Goal: Task Accomplishment & Management: Complete application form

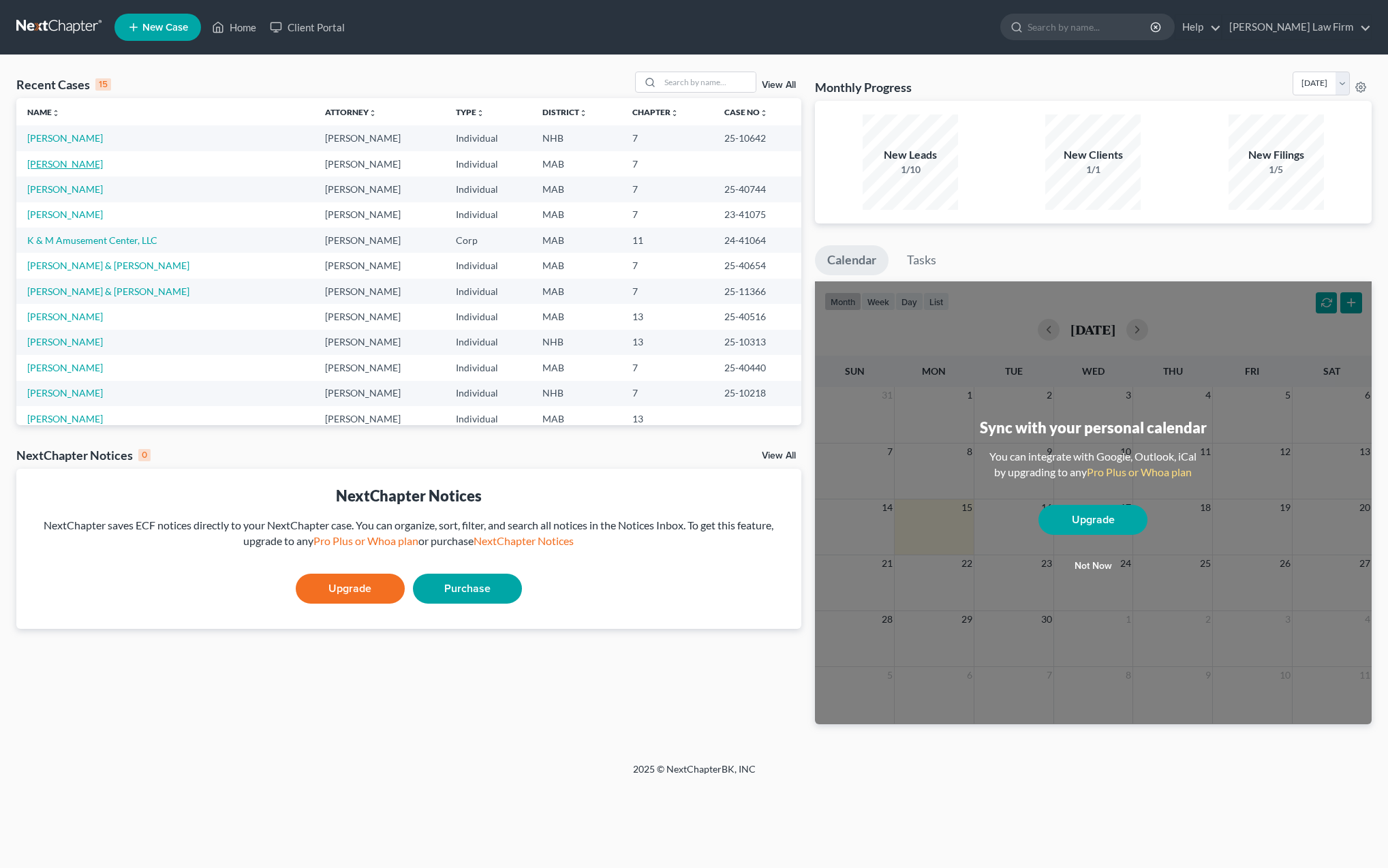
click at [59, 164] on link "[PERSON_NAME]" at bounding box center [65, 164] width 75 height 11
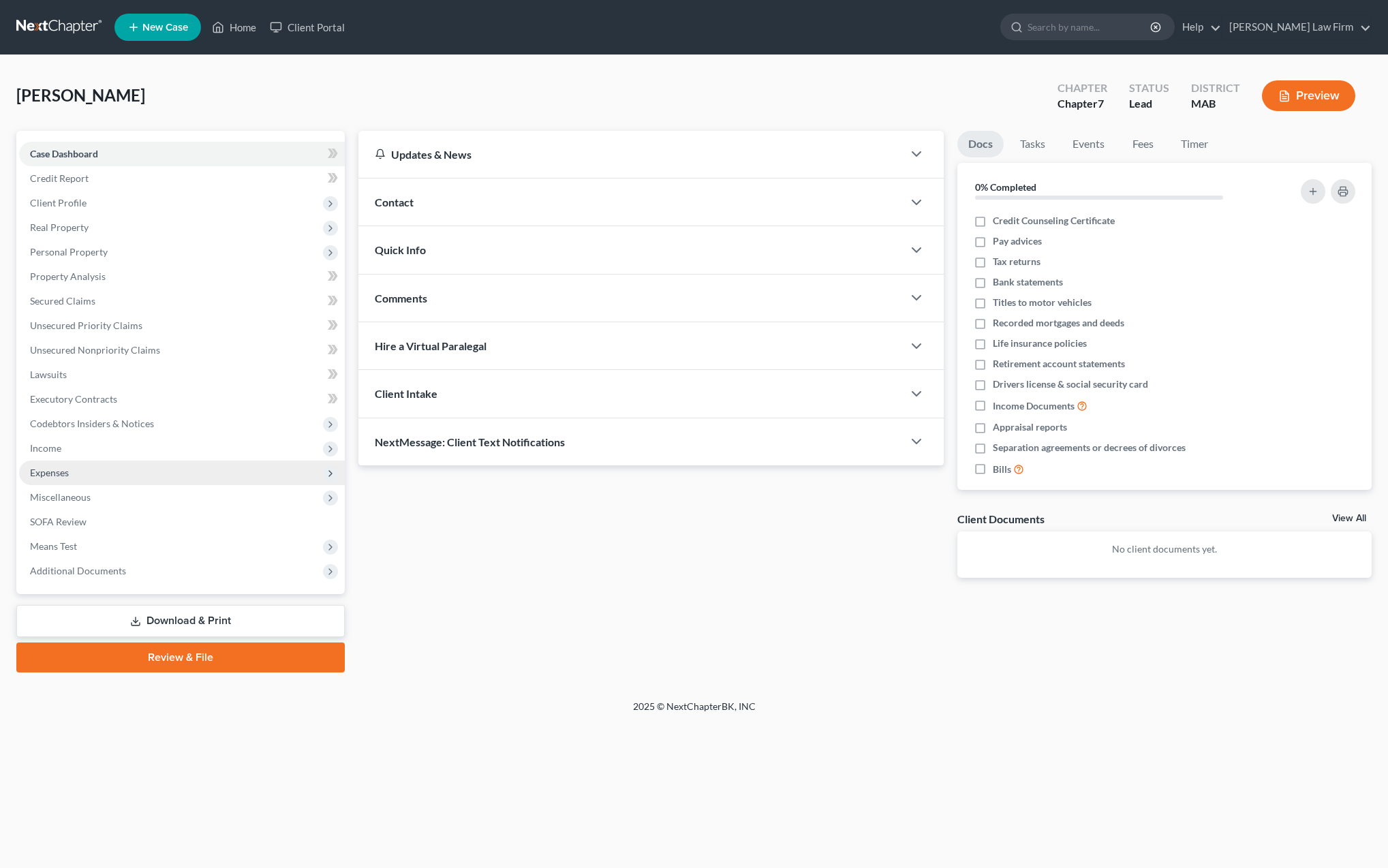
click at [84, 477] on span "Expenses" at bounding box center [182, 473] width 326 height 25
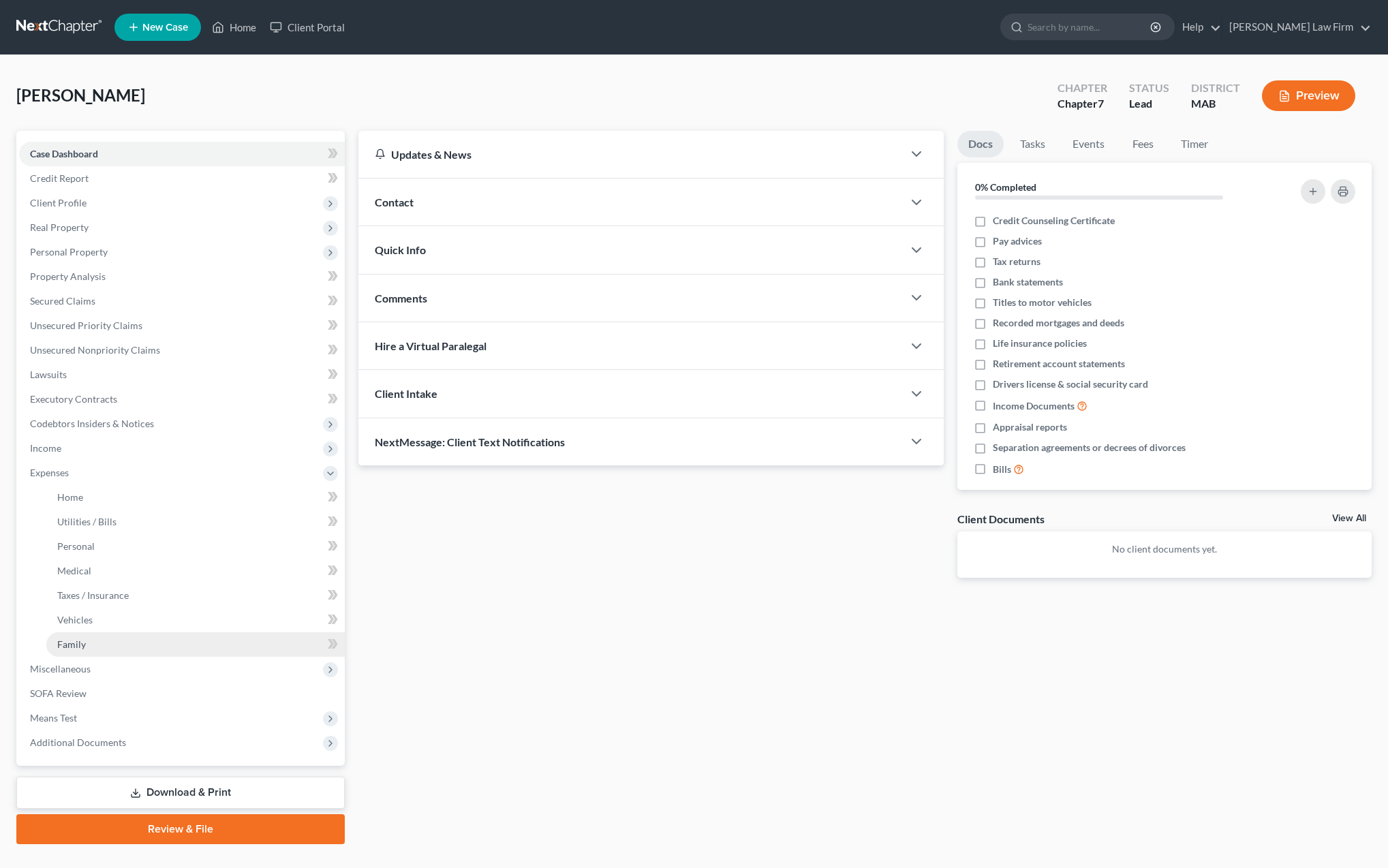
click at [92, 648] on link "Family" at bounding box center [196, 644] width 298 height 25
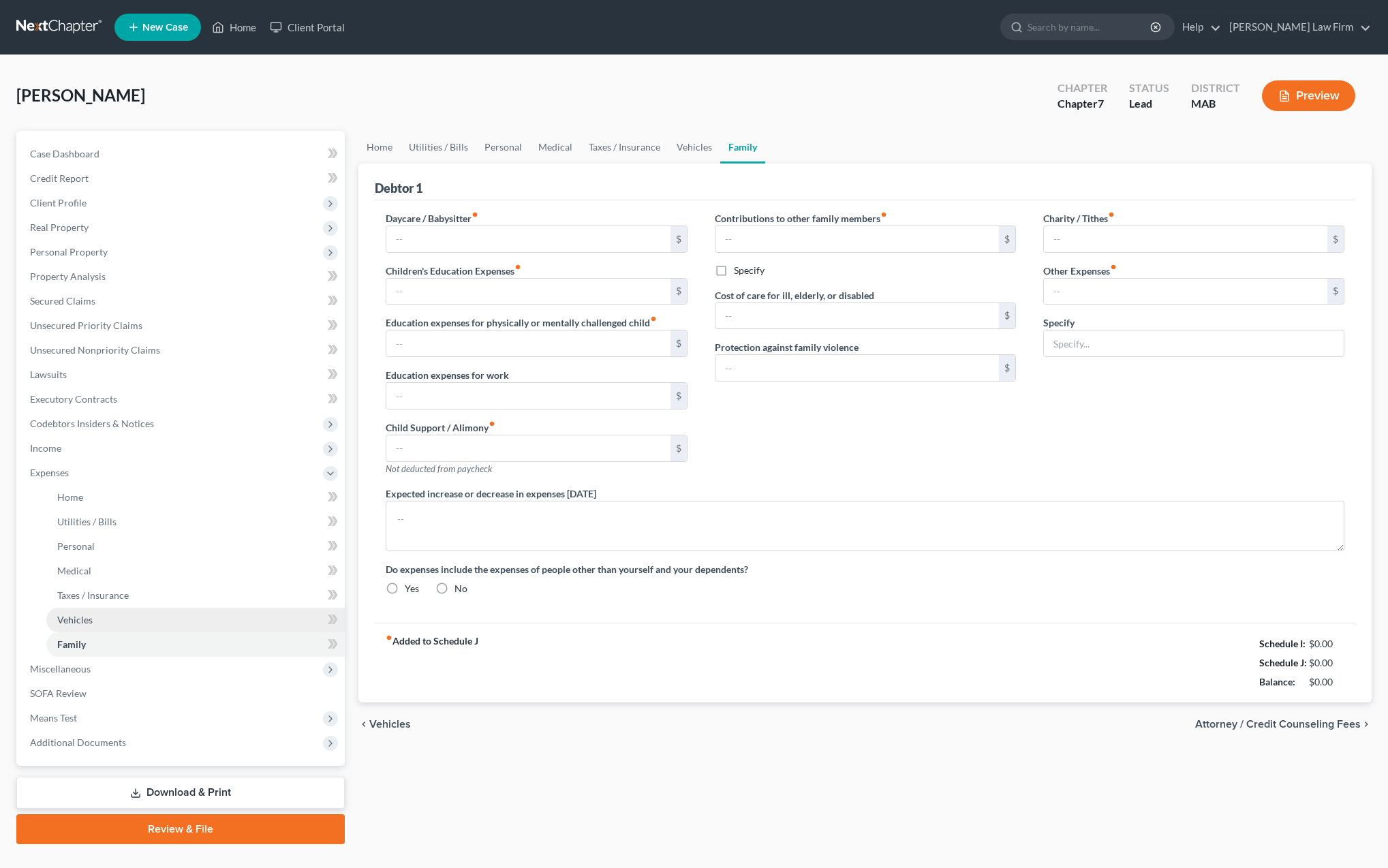
type input "0.00"
type input "500.00"
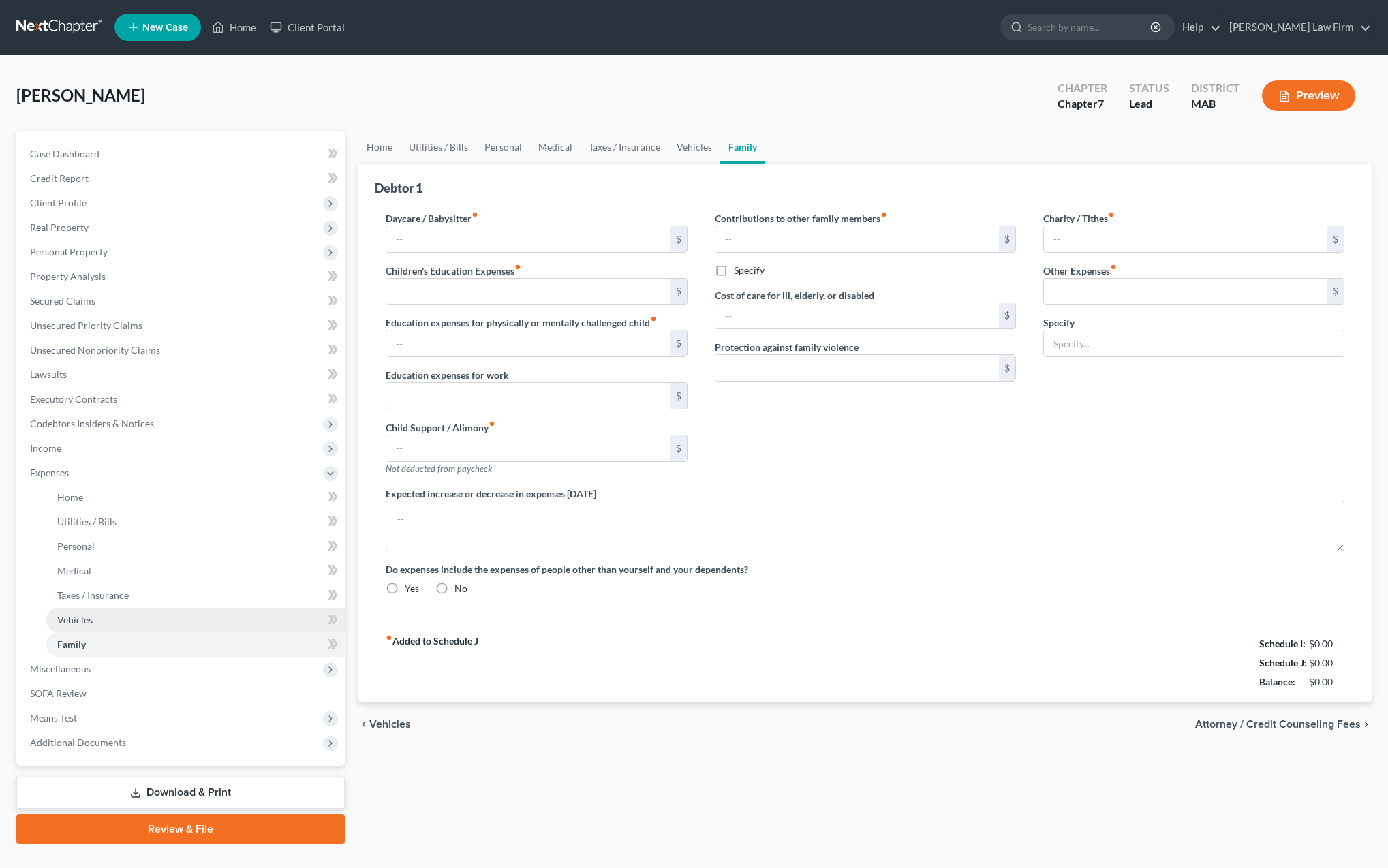
type input "0.00"
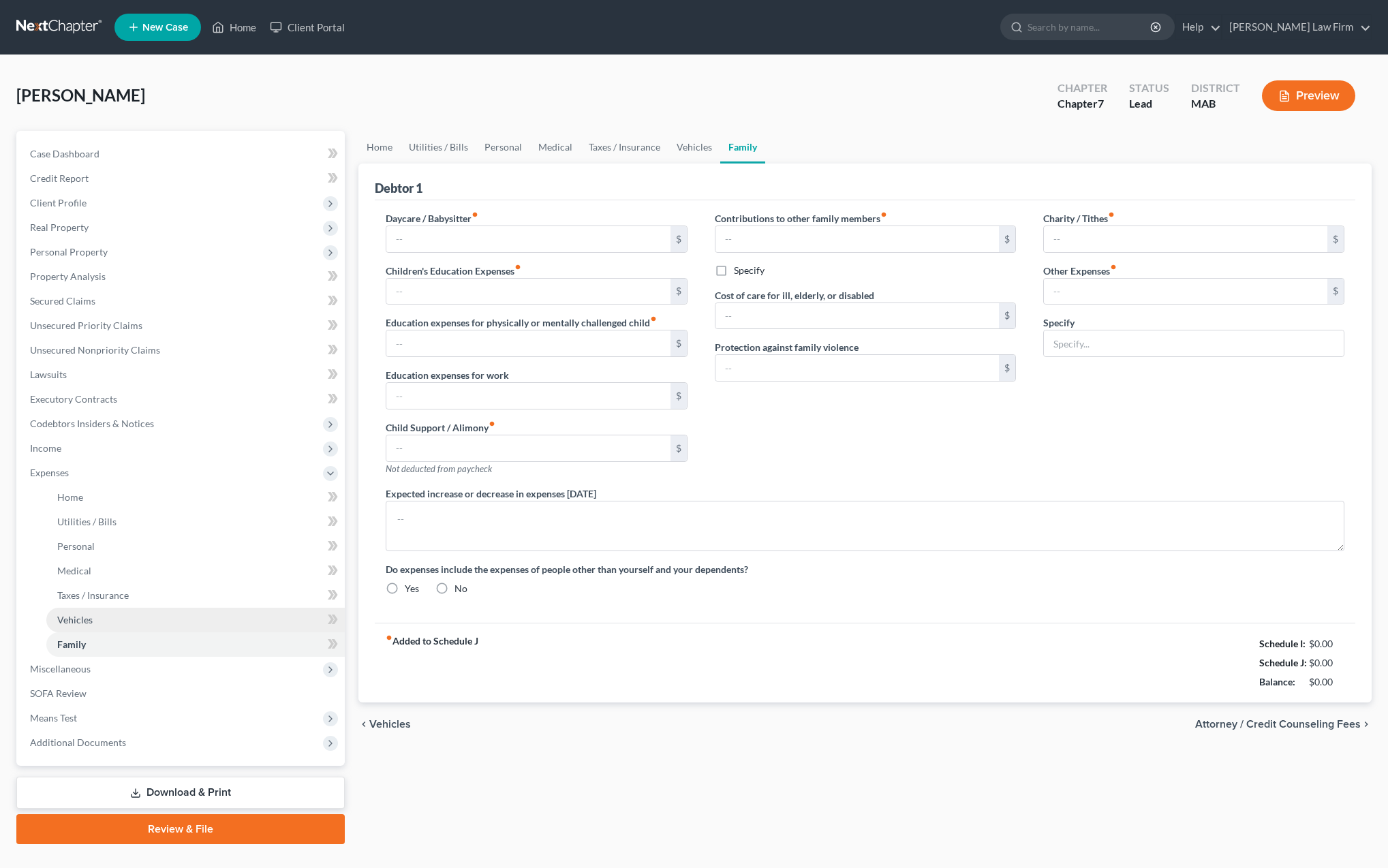
radio input "true"
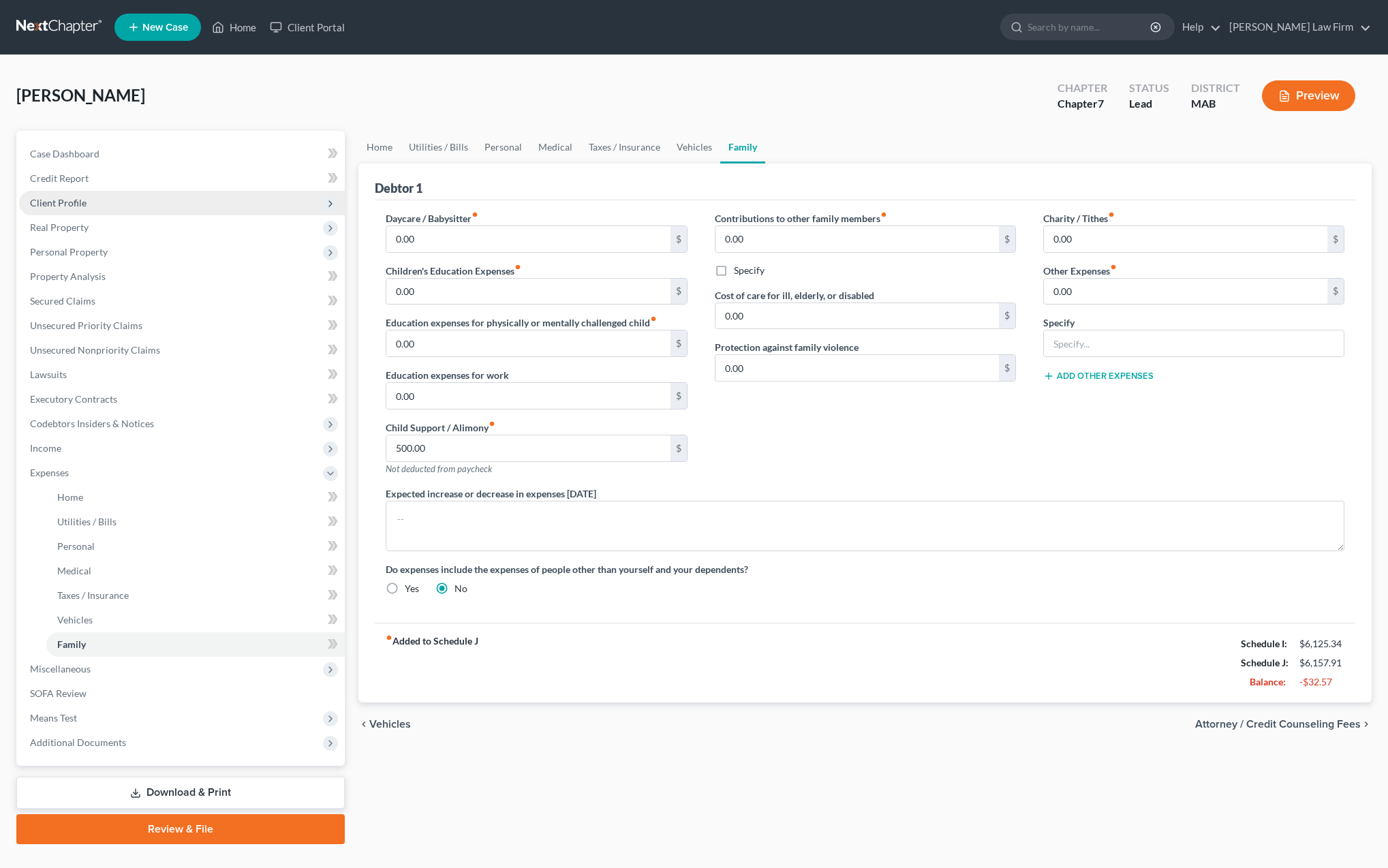
click at [57, 209] on span "Client Profile" at bounding box center [182, 203] width 326 height 25
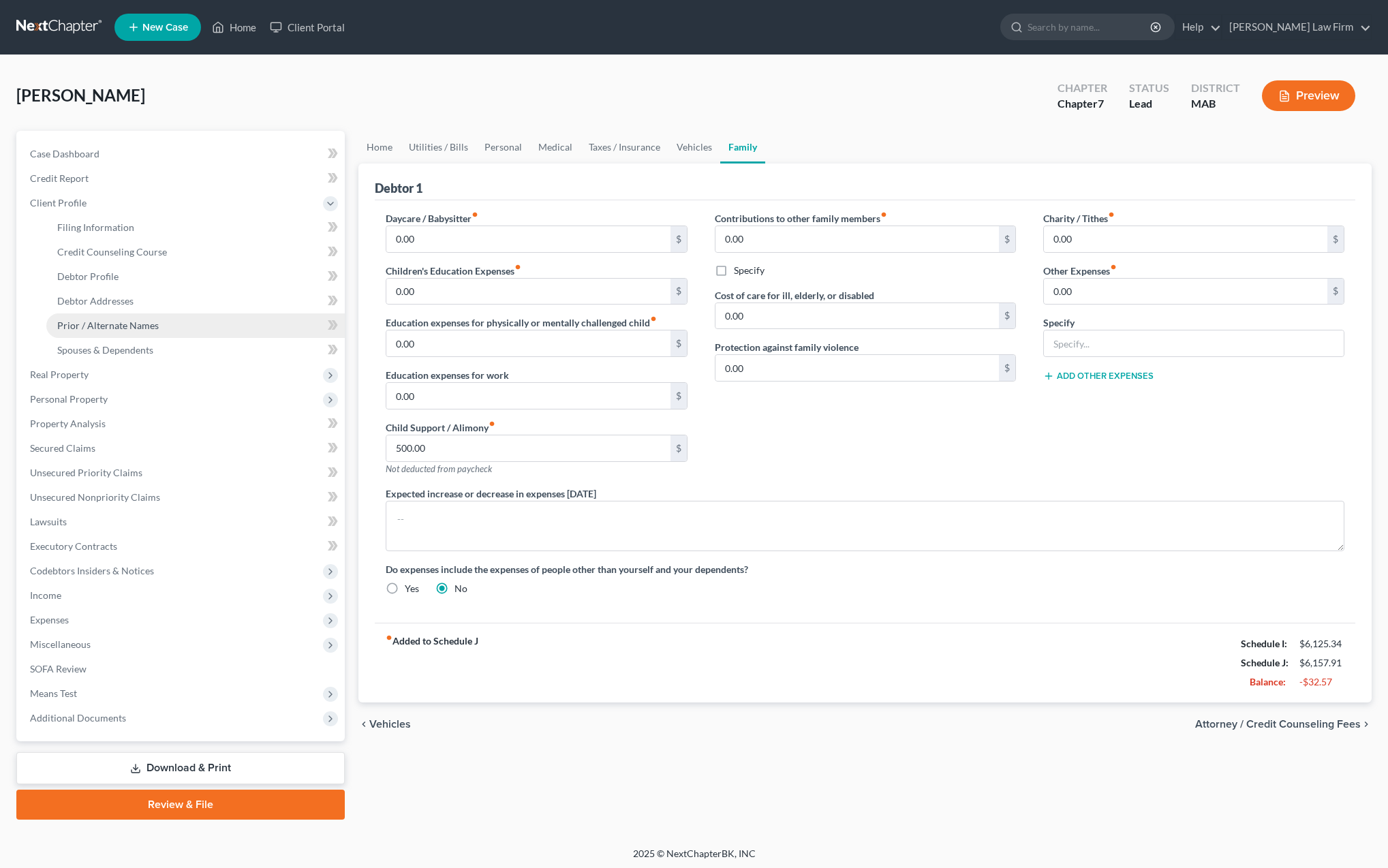
click at [121, 330] on link "Prior / Alternate Names" at bounding box center [196, 325] width 298 height 25
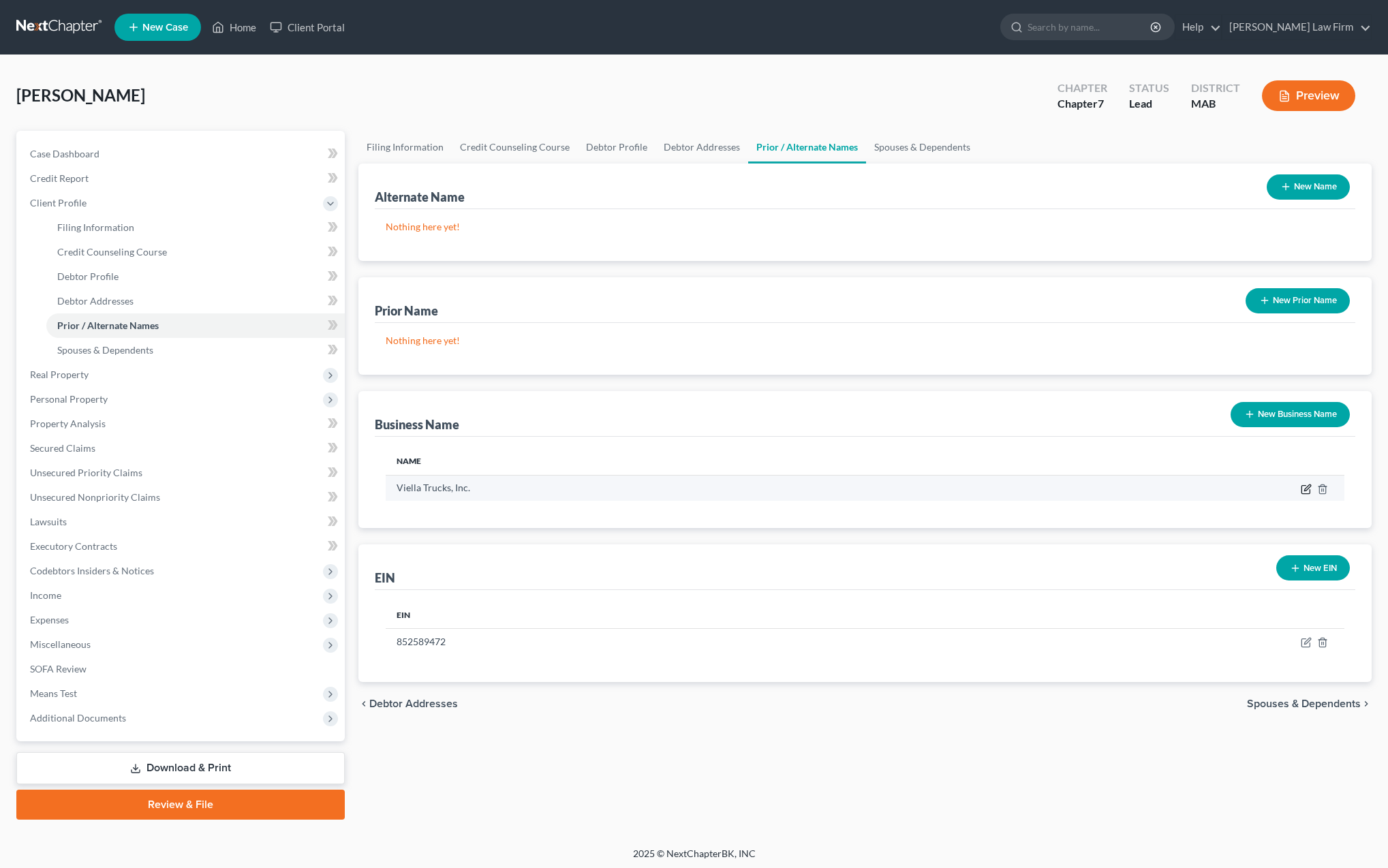
click at [1308, 489] on icon "button" at bounding box center [1306, 489] width 11 height 11
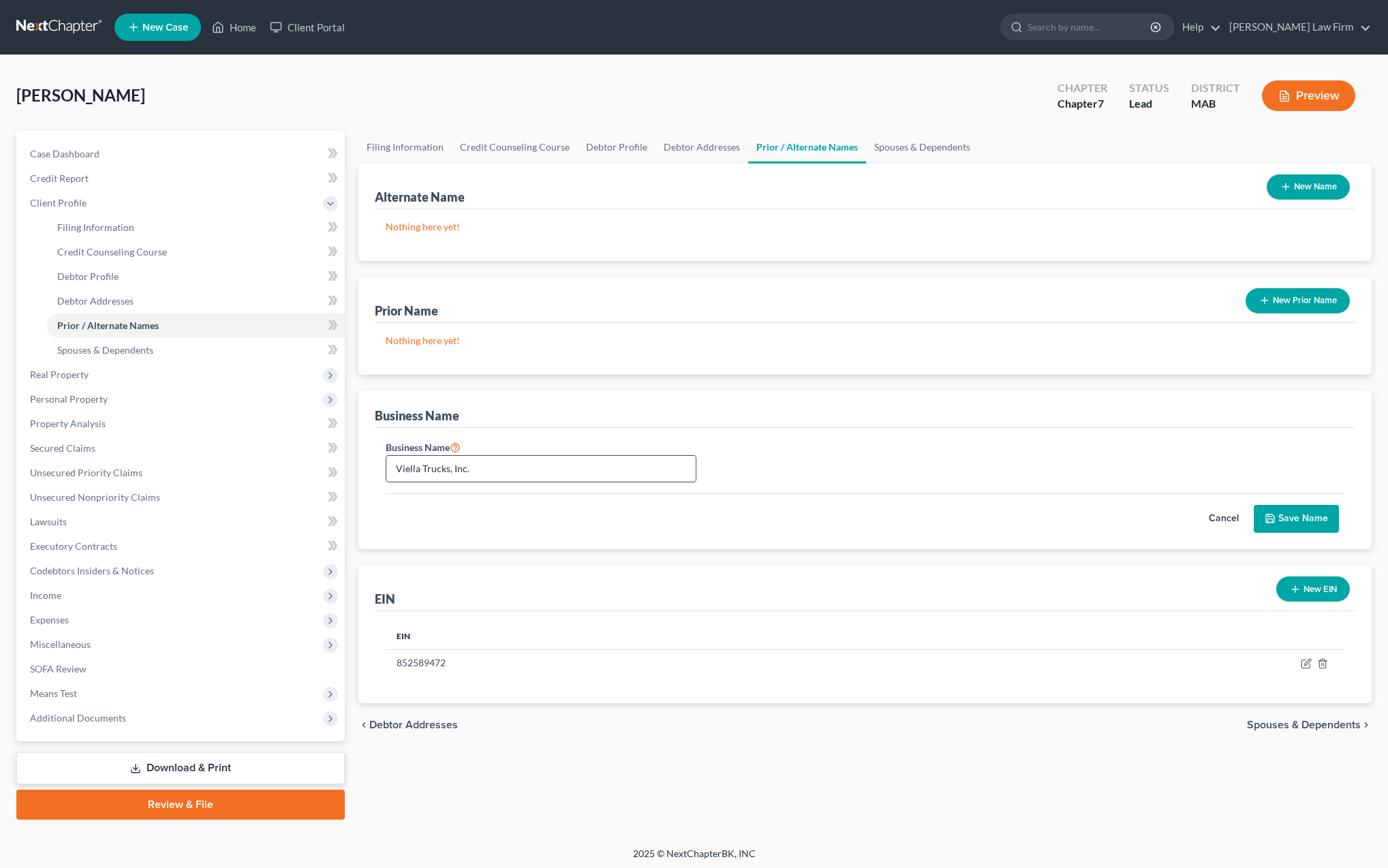
click at [420, 468] on input "Viella Trucks, Inc." at bounding box center [541, 469] width 310 height 26
click at [499, 473] on input "[PERSON_NAME] Trucks, Inc." at bounding box center [541, 469] width 310 height 26
type input "[PERSON_NAME] Trucks, Inc."
click at [1287, 526] on button "Save Name" at bounding box center [1297, 519] width 85 height 29
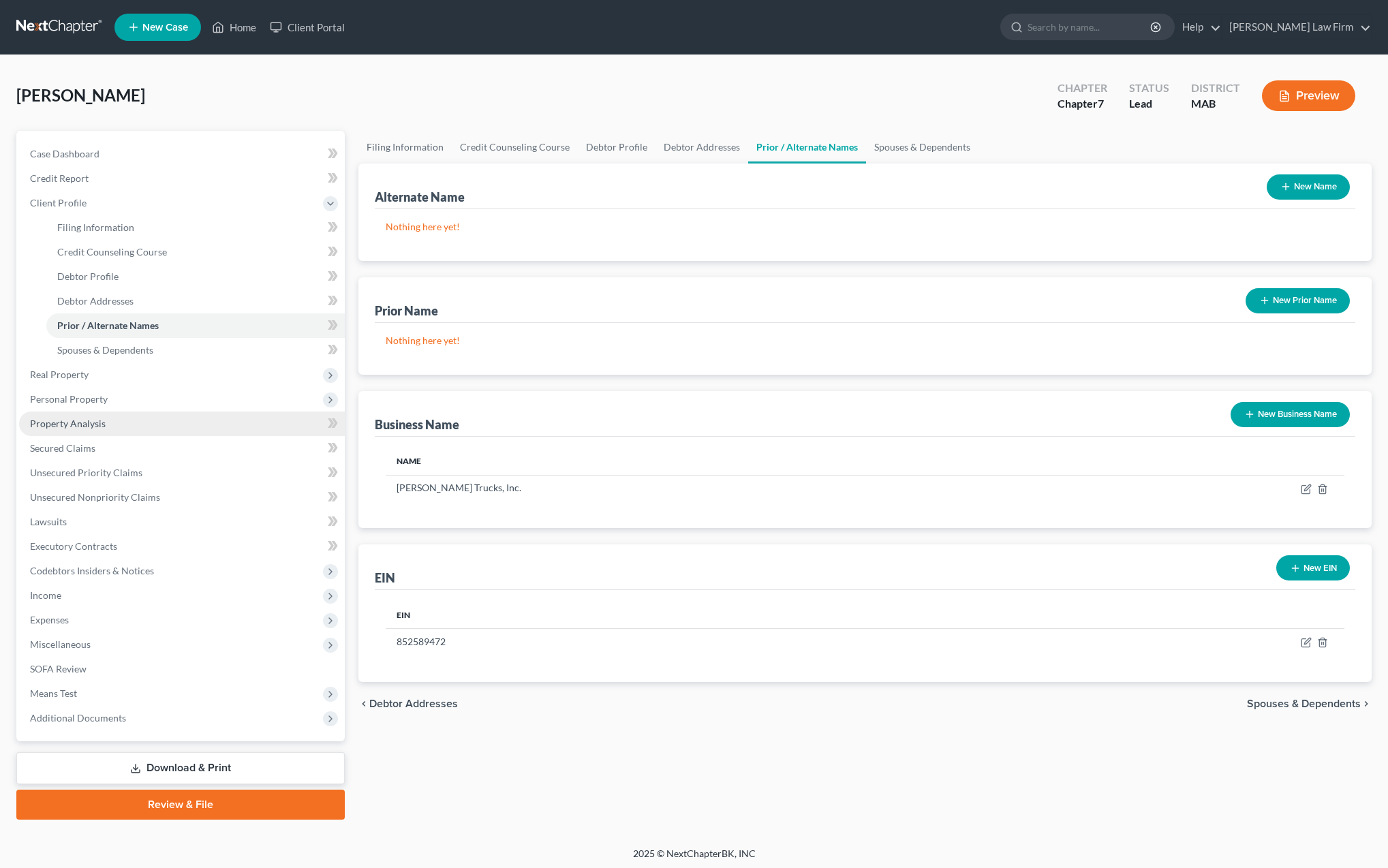
click at [82, 420] on span "Property Analysis" at bounding box center [67, 423] width 75 height 11
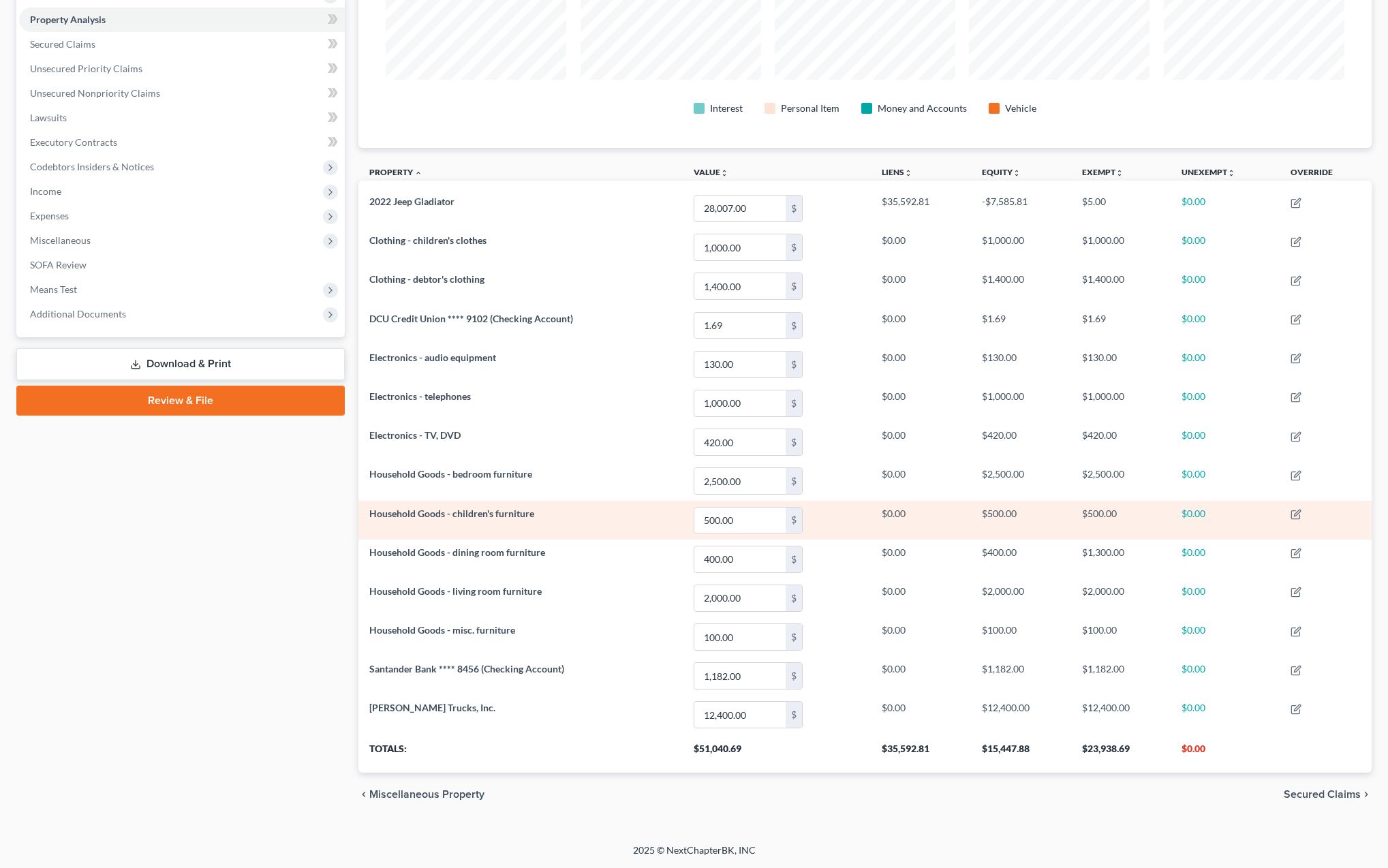
scroll to position [256, 0]
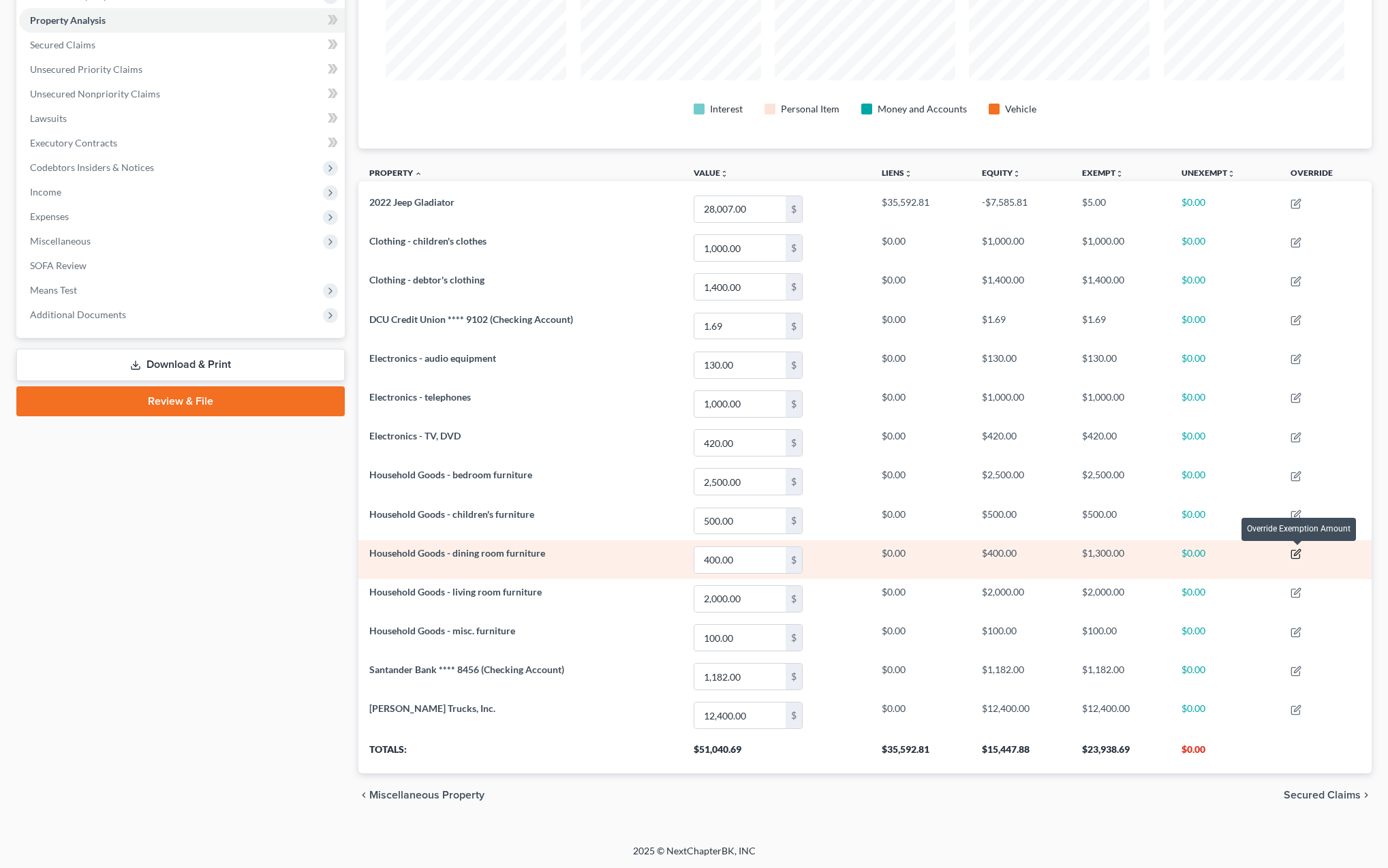
click at [1301, 552] on icon "button" at bounding box center [1297, 554] width 11 height 11
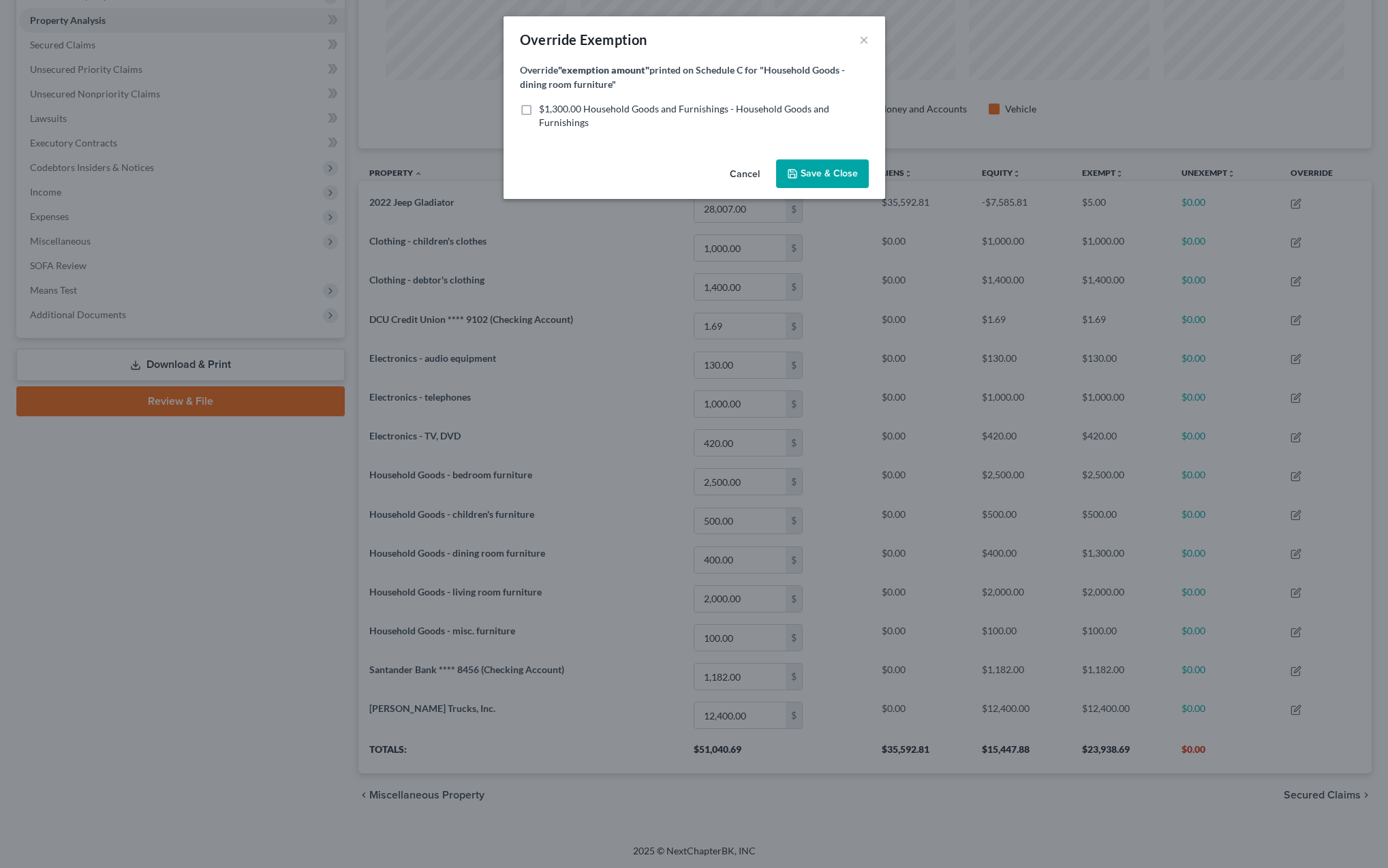
click at [539, 112] on label "$1,300.00 Household Goods and Furnishings - Household Goods and Furnishings" at bounding box center [703, 115] width 330 height 27
click at [544, 111] on input "$1,300.00 Household Goods and Furnishings - Household Goods and Furnishings" at bounding box center [548, 106] width 9 height 9
checkbox input "true"
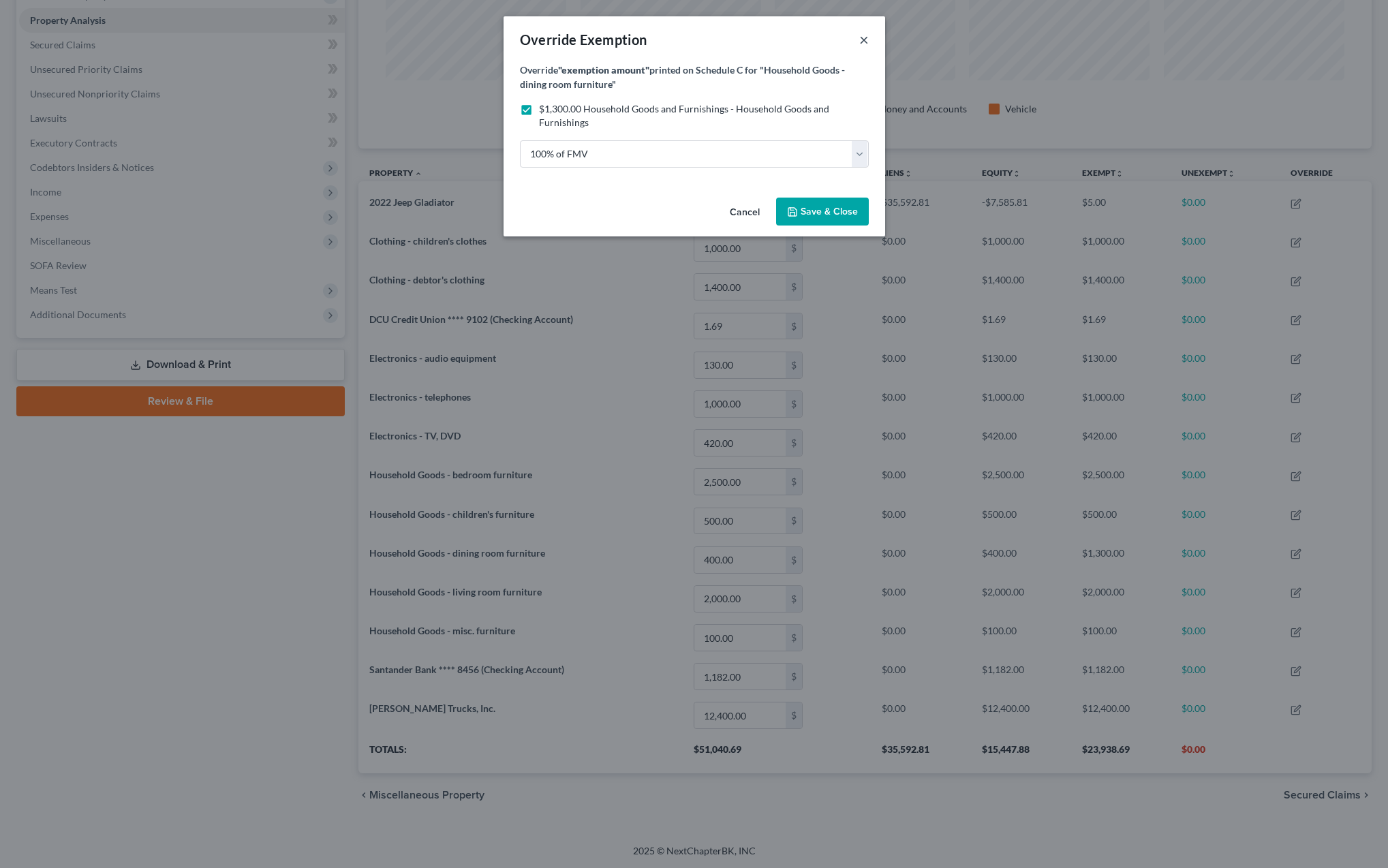
click at [863, 43] on button "×" at bounding box center [864, 39] width 10 height 16
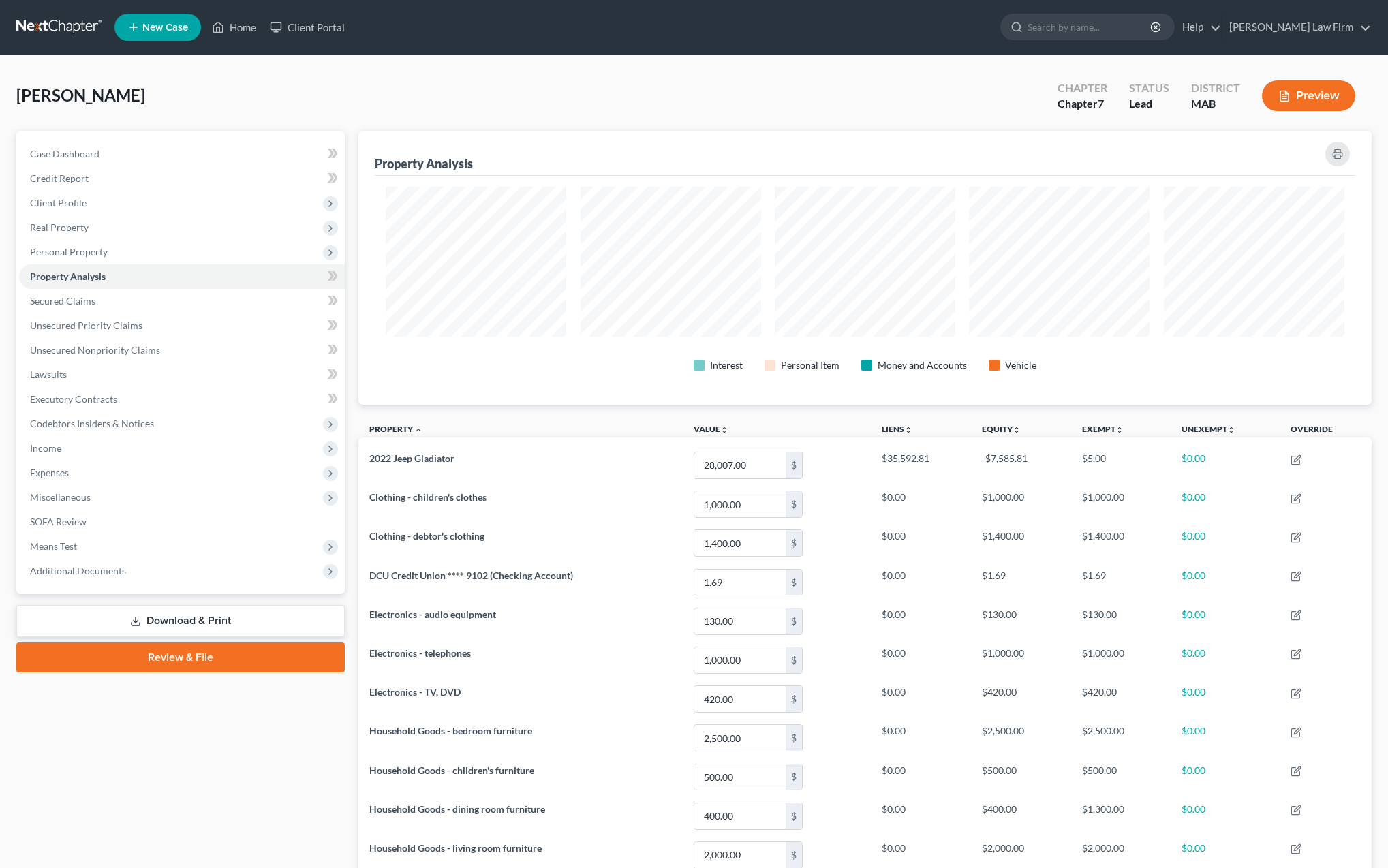
scroll to position [0, 0]
click at [71, 255] on span "Personal Property" at bounding box center [68, 252] width 78 height 11
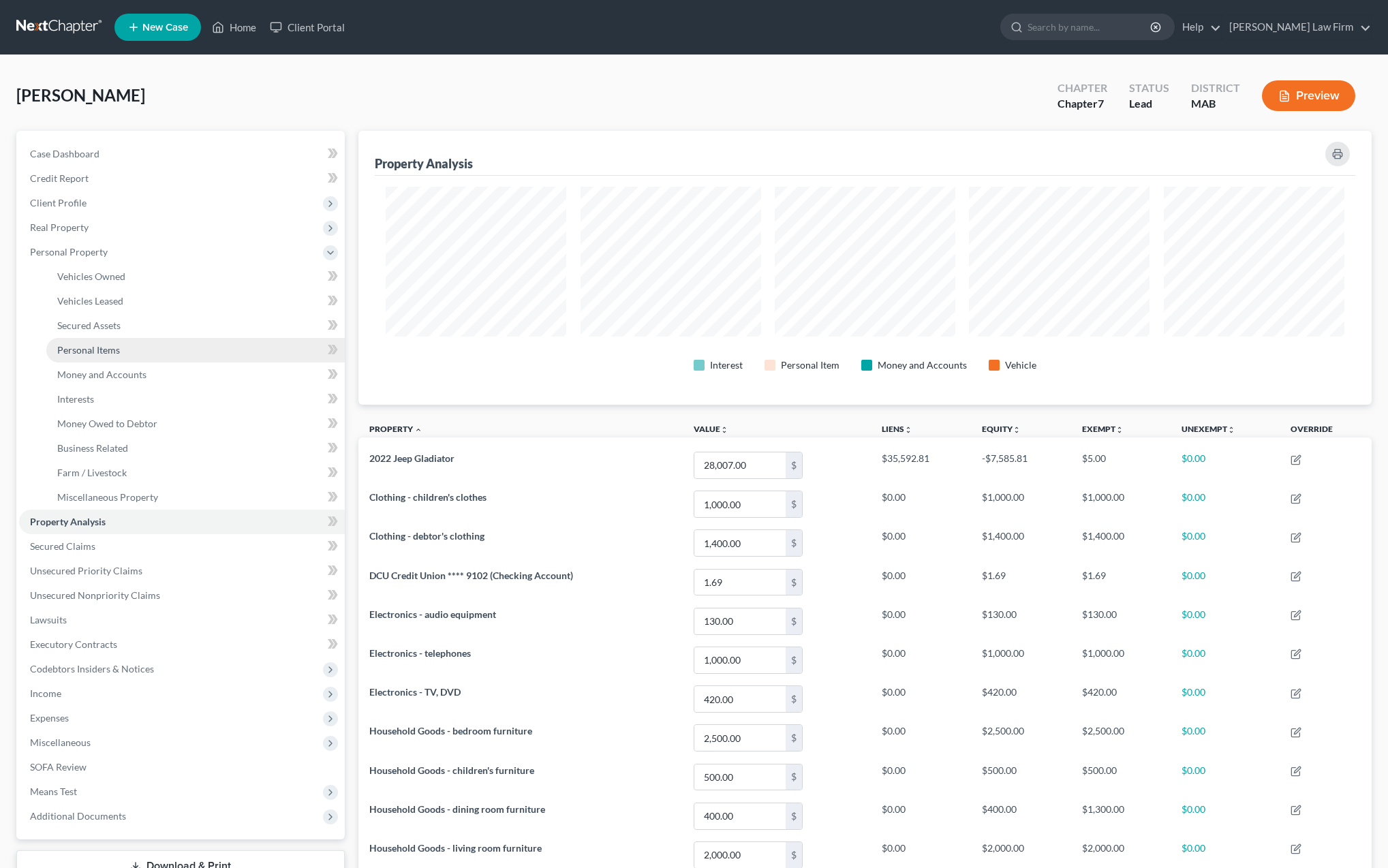
click at [107, 352] on span "Personal Items" at bounding box center [88, 349] width 63 height 11
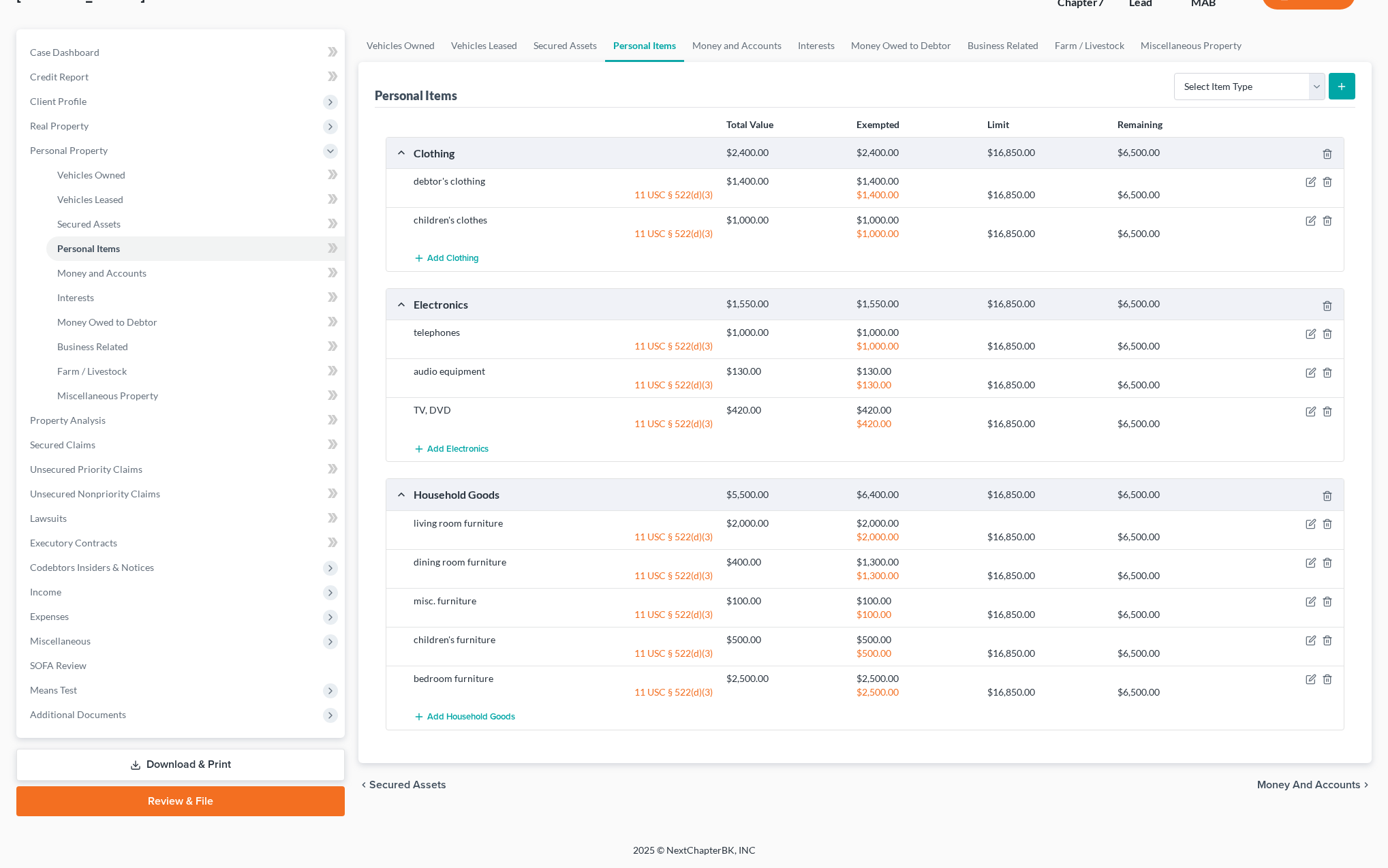
scroll to position [101, 0]
click at [1313, 564] on icon "button" at bounding box center [1311, 563] width 11 height 11
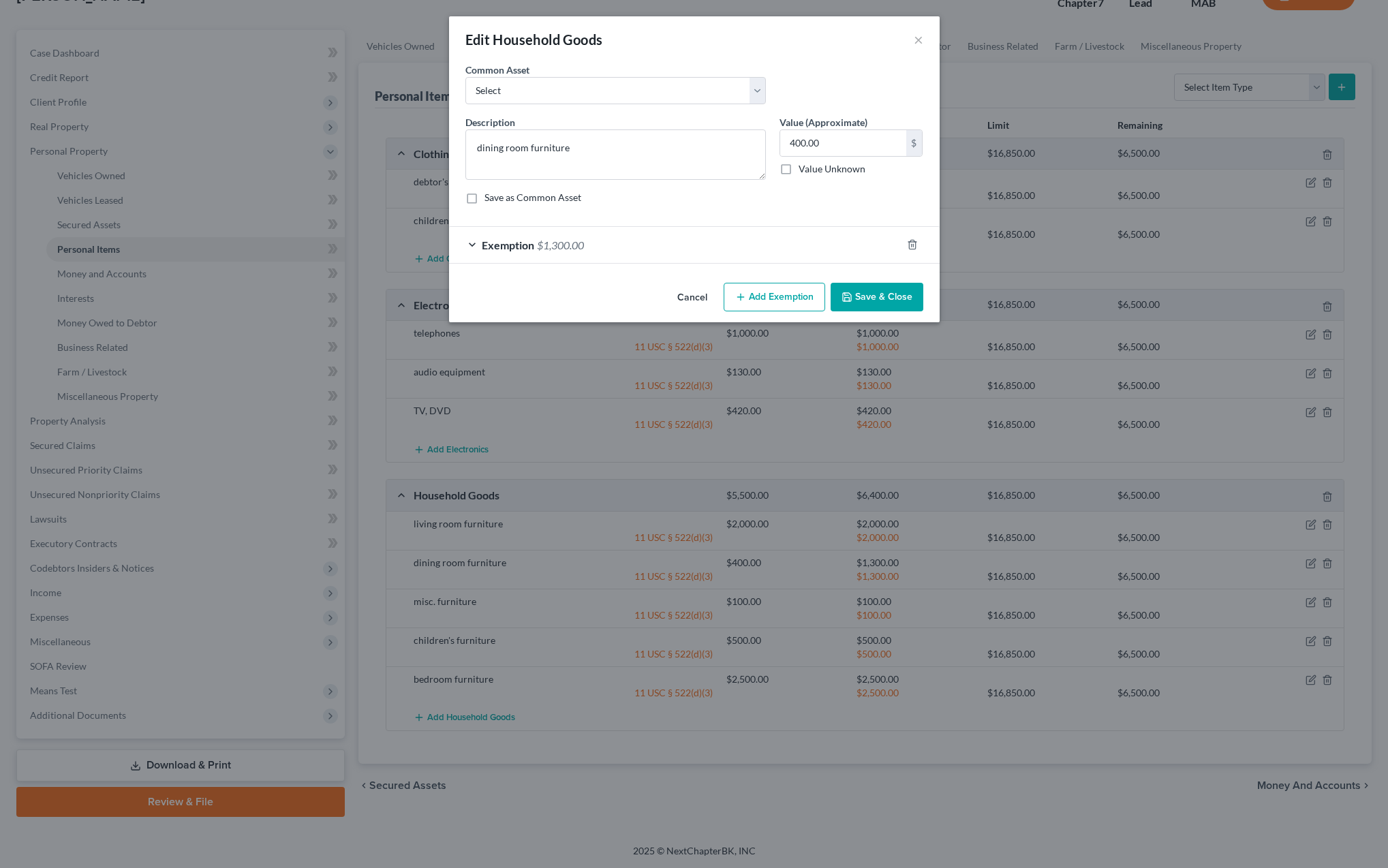
click at [908, 244] on icon "button" at bounding box center [913, 244] width 11 height 11
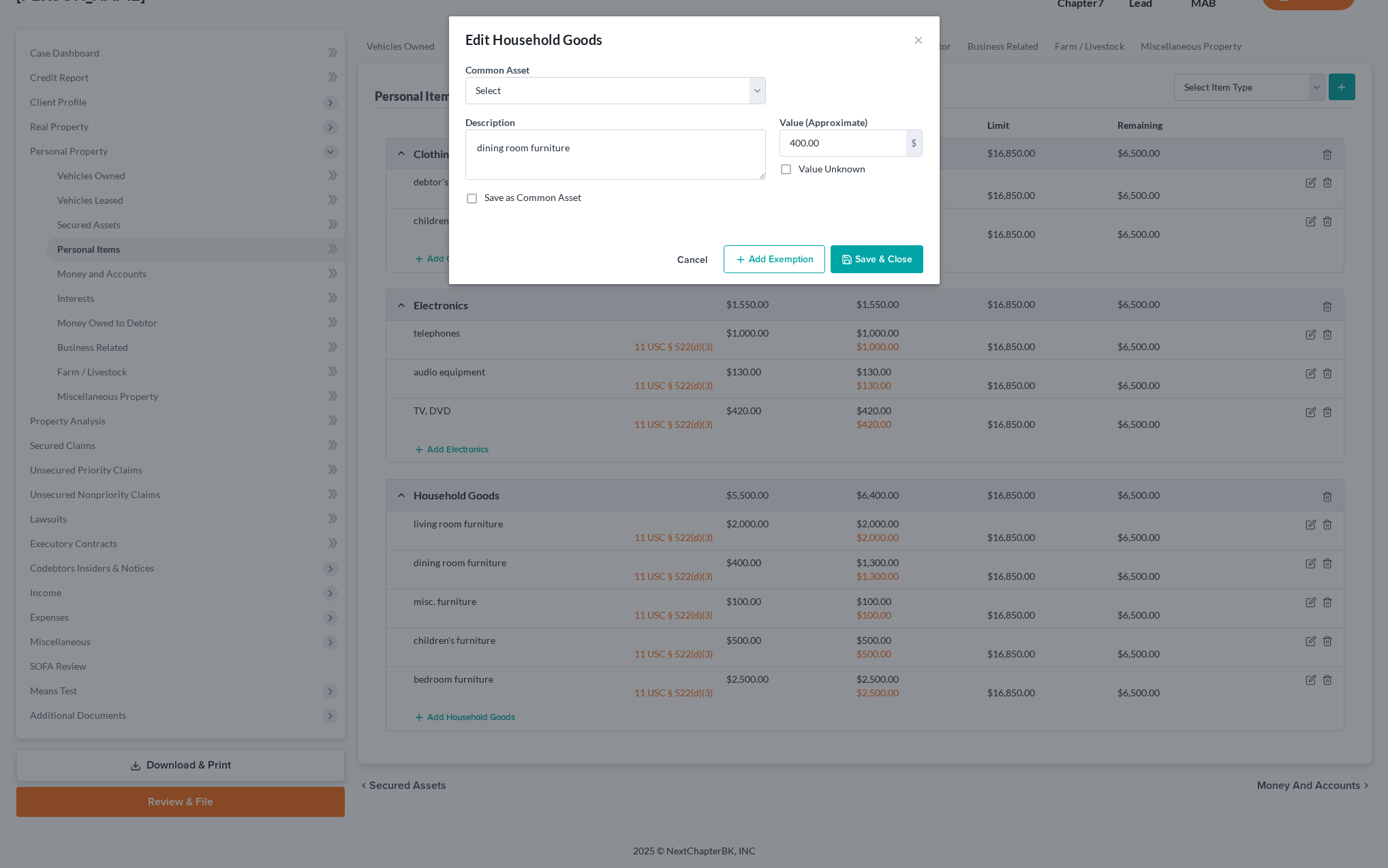
click at [760, 261] on button "Add Exemption" at bounding box center [775, 260] width 102 height 29
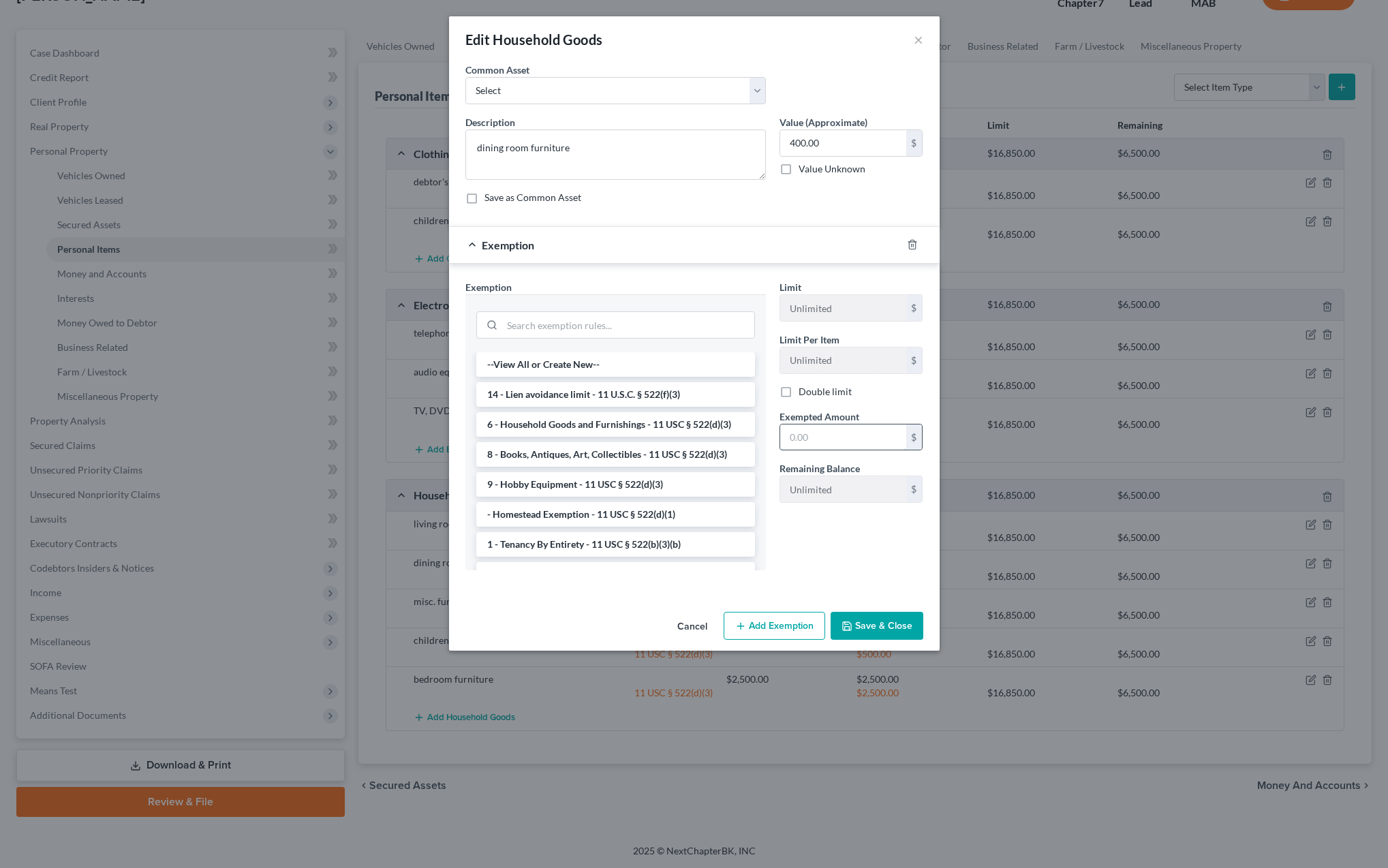
click at [799, 437] on input "text" at bounding box center [843, 437] width 126 height 26
type input "400"
click at [572, 430] on li "6 - Household Goods and Furnishings - 11 USC § 522(d)(3)" at bounding box center [616, 424] width 279 height 25
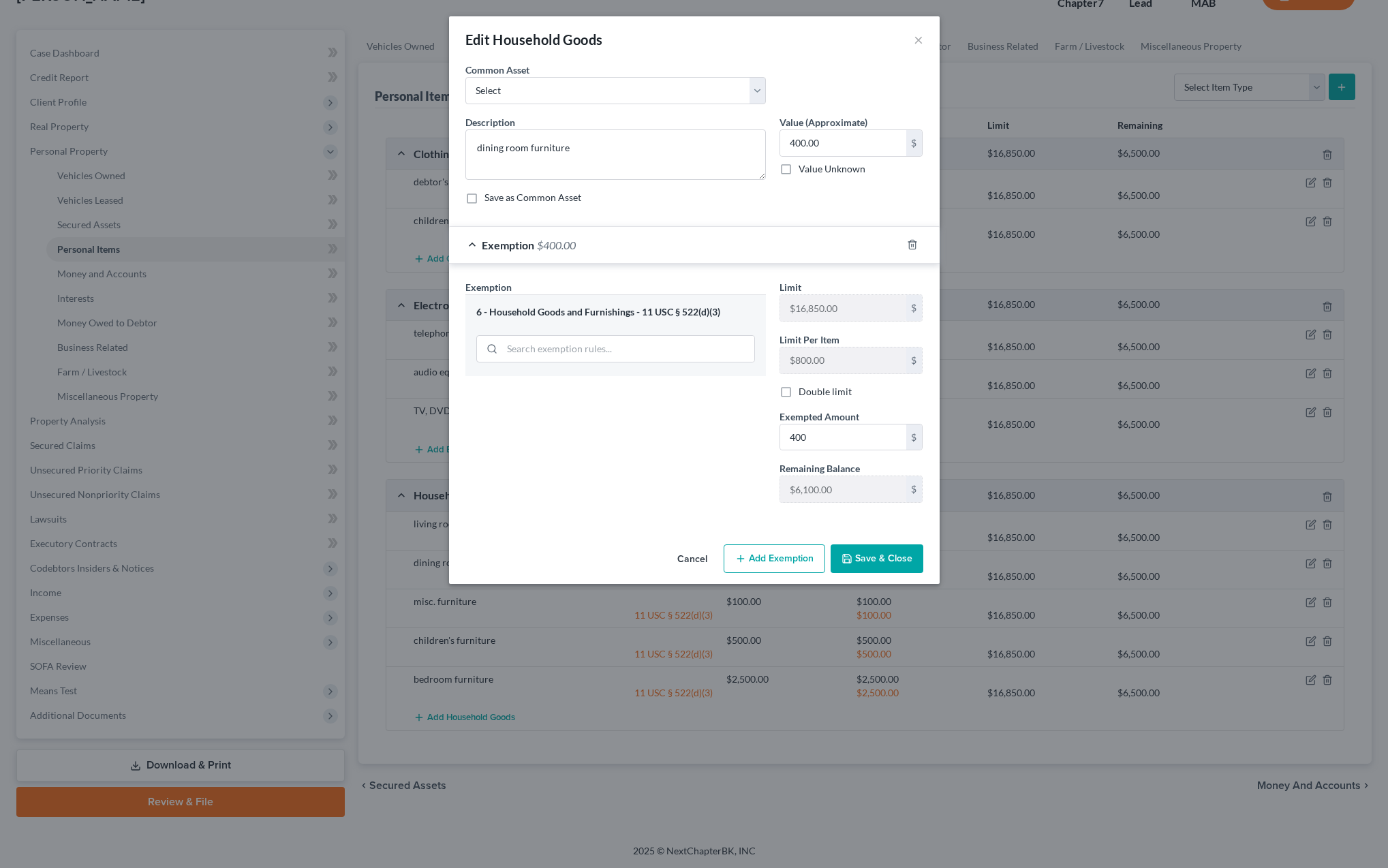
click at [880, 561] on button "Save & Close" at bounding box center [877, 559] width 93 height 29
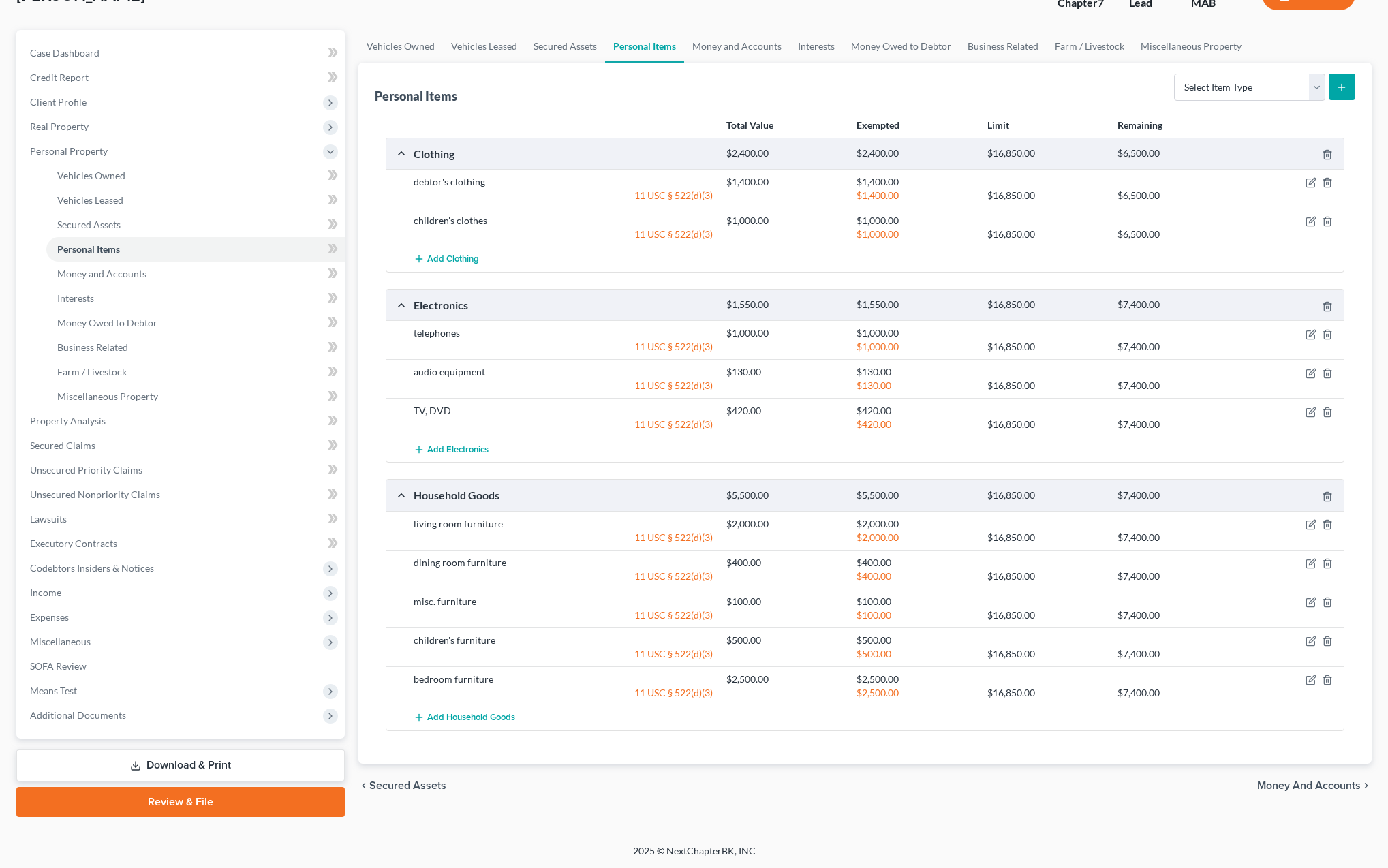
click at [173, 769] on link "Download & Print" at bounding box center [180, 765] width 329 height 32
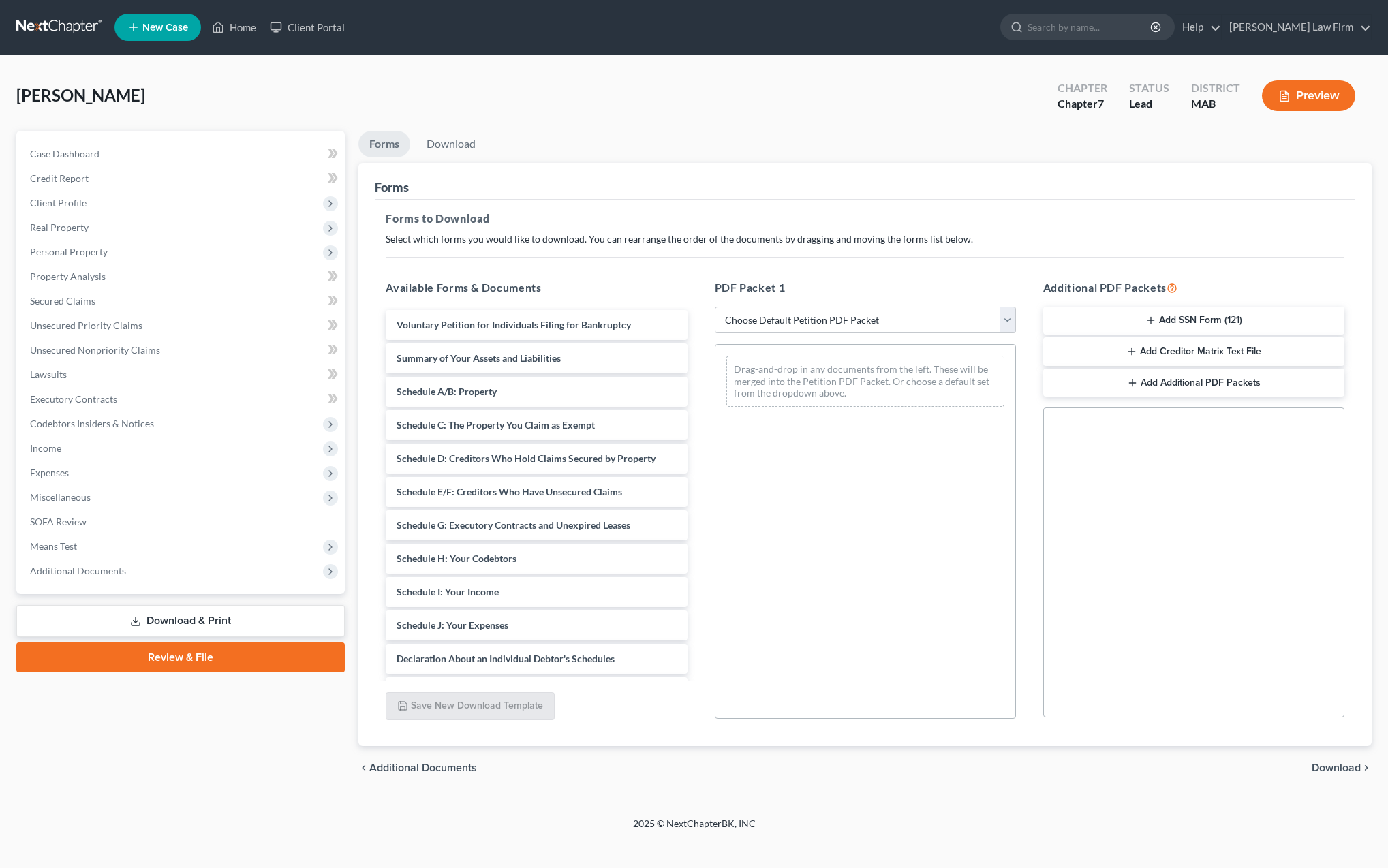
select select "0"
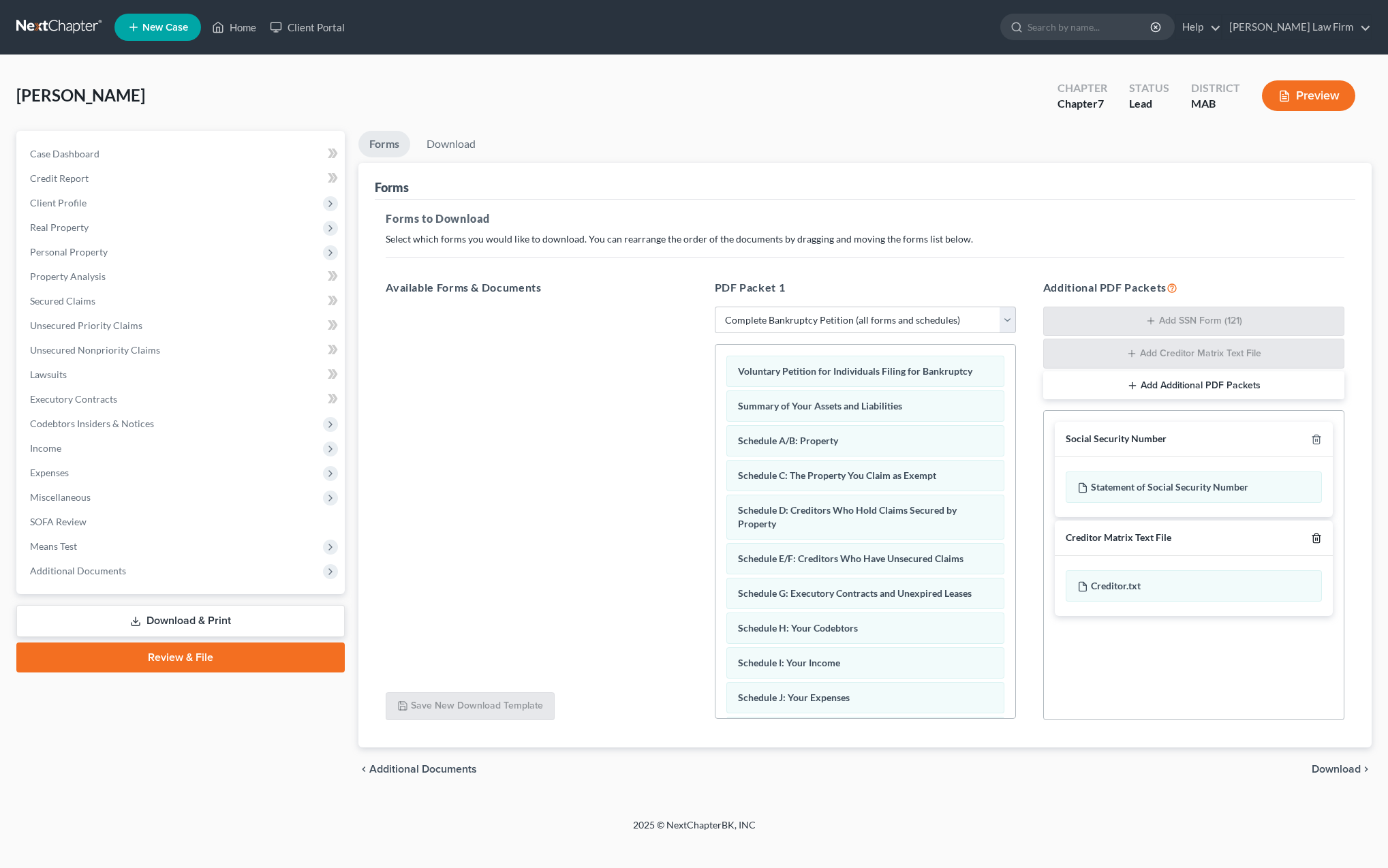
click at [1318, 442] on icon "button" at bounding box center [1317, 439] width 11 height 11
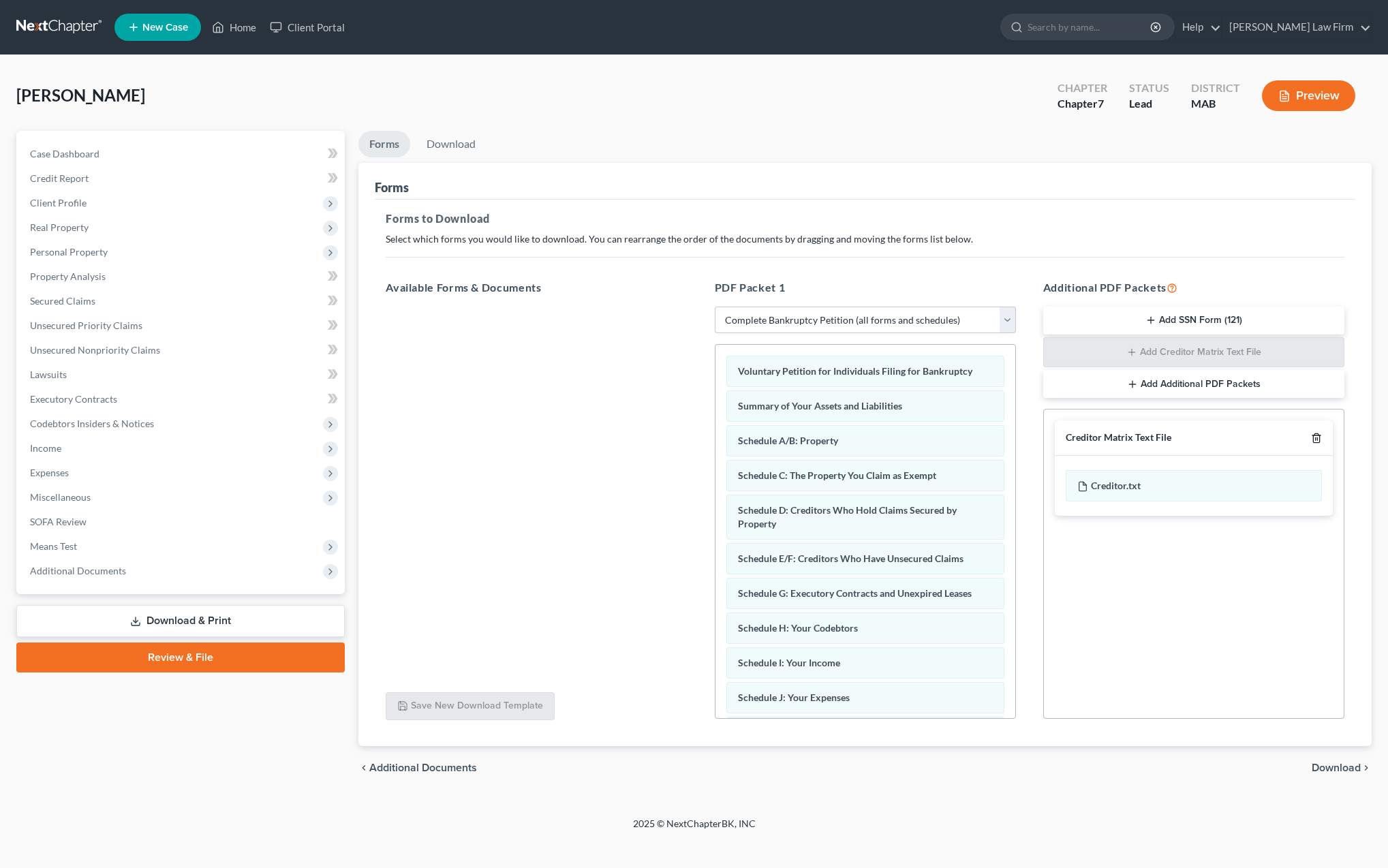
click at [1319, 442] on icon "button" at bounding box center [1317, 438] width 6 height 9
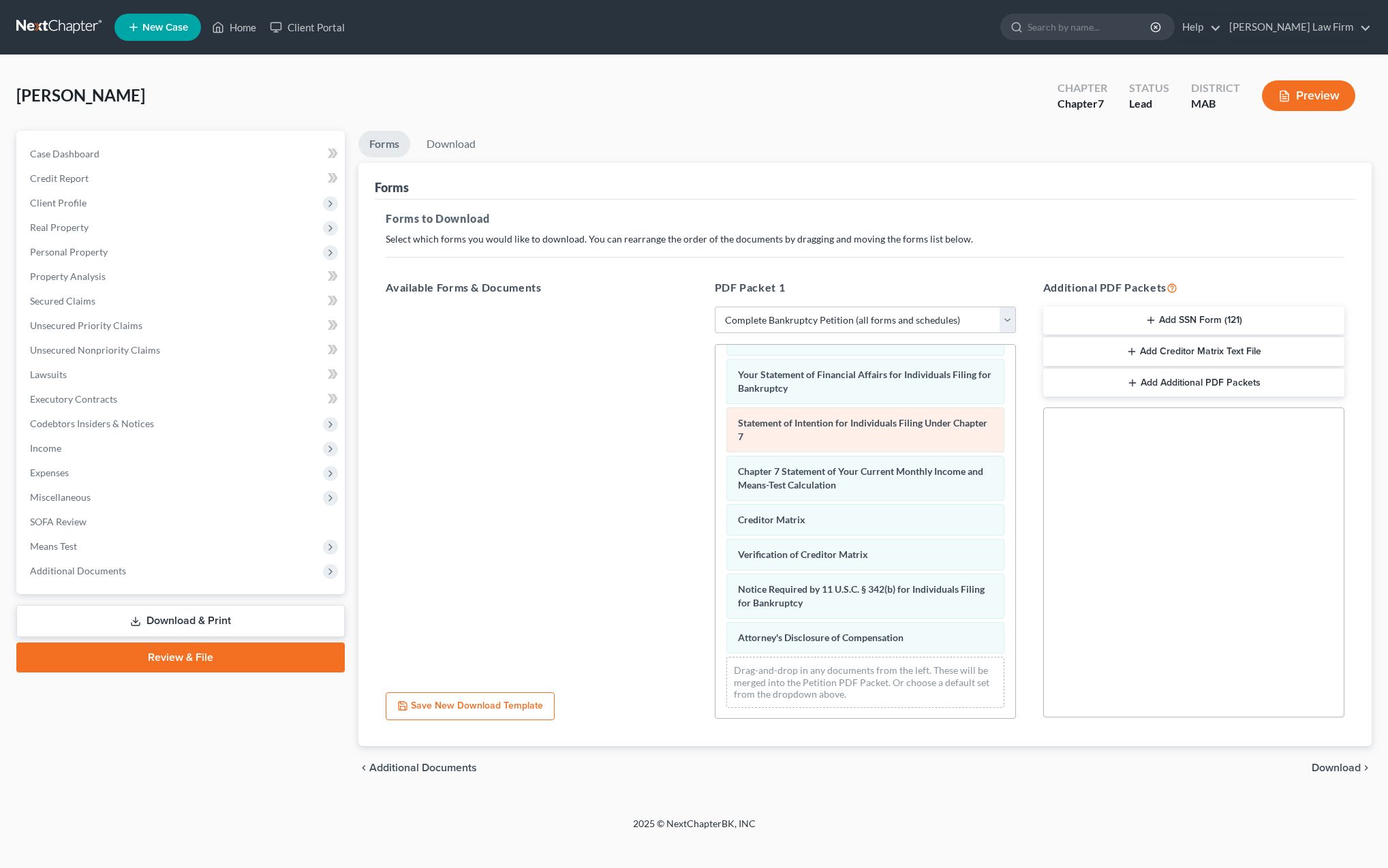
scroll to position [392, 0]
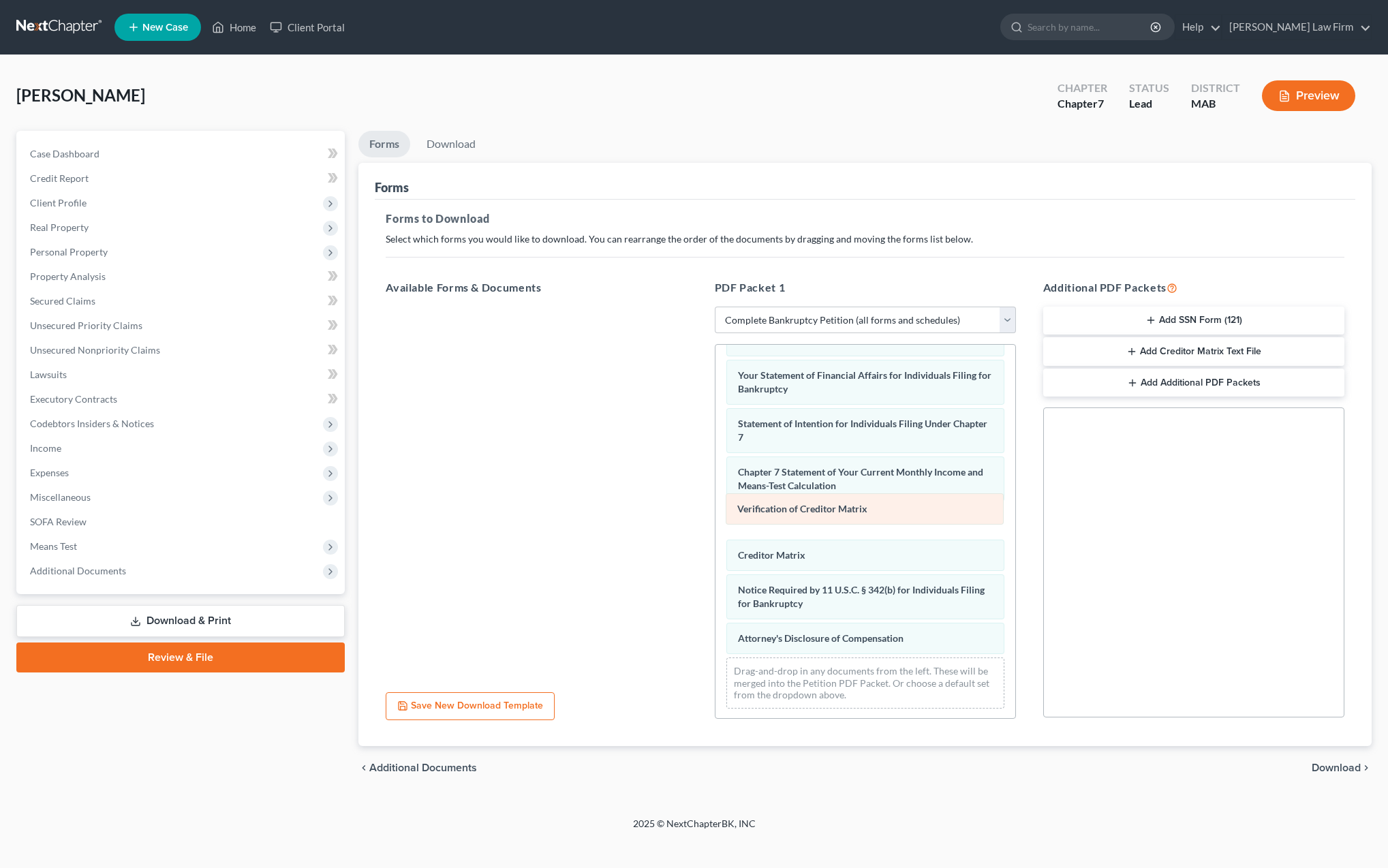
drag, startPoint x: 807, startPoint y: 563, endPoint x: 807, endPoint y: 518, distance: 45.0
click at [807, 518] on div "Verification of Creditor Matrix Voluntary Petition for Individuals Filing for B…" at bounding box center [865, 336] width 300 height 766
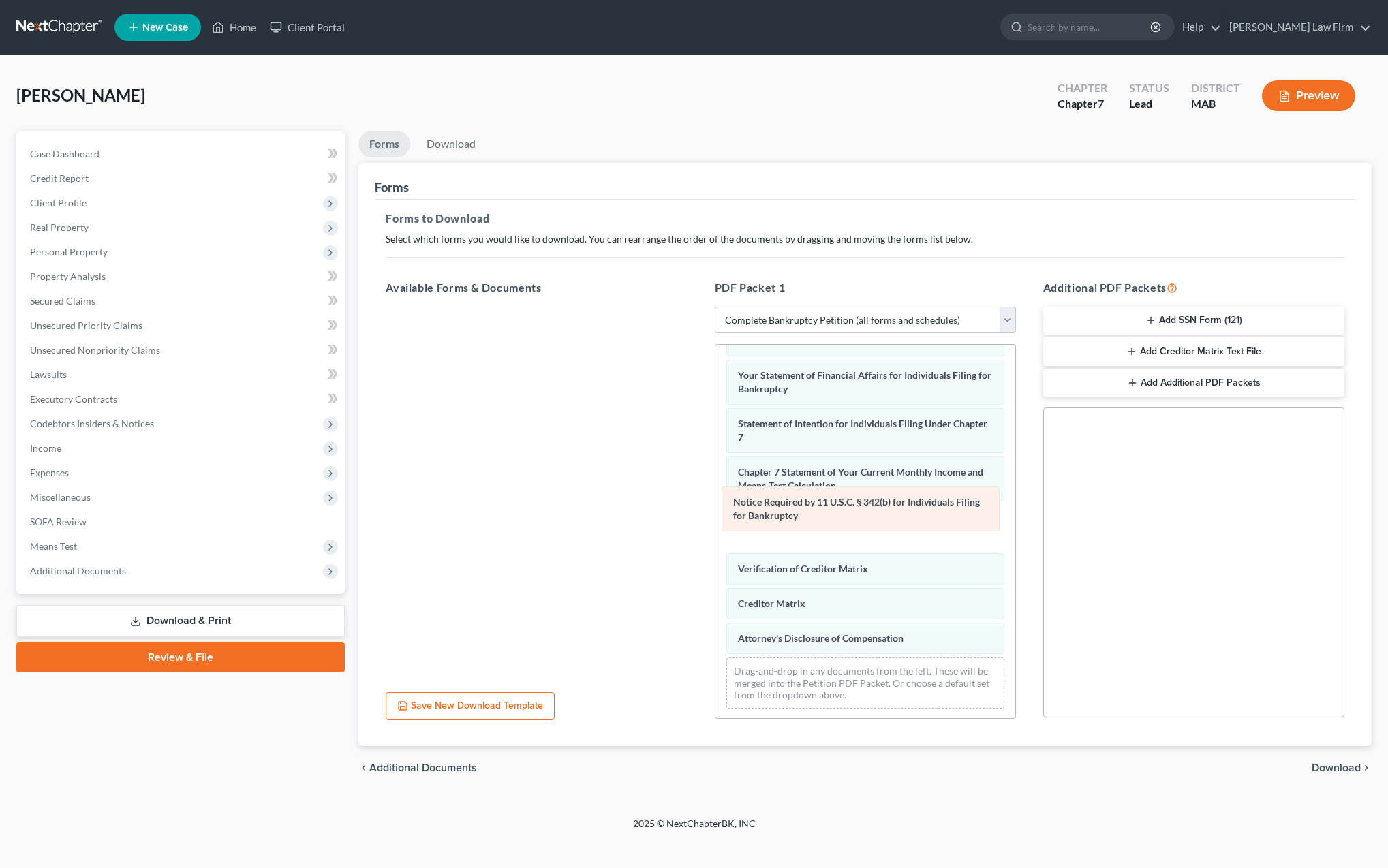
drag, startPoint x: 815, startPoint y: 604, endPoint x: 809, endPoint y: 519, distance: 85.2
click at [809, 519] on div "Notice Required by 11 U.S.C. § 342(b) for Individuals Filing for Bankruptcy Vol…" at bounding box center [865, 336] width 300 height 766
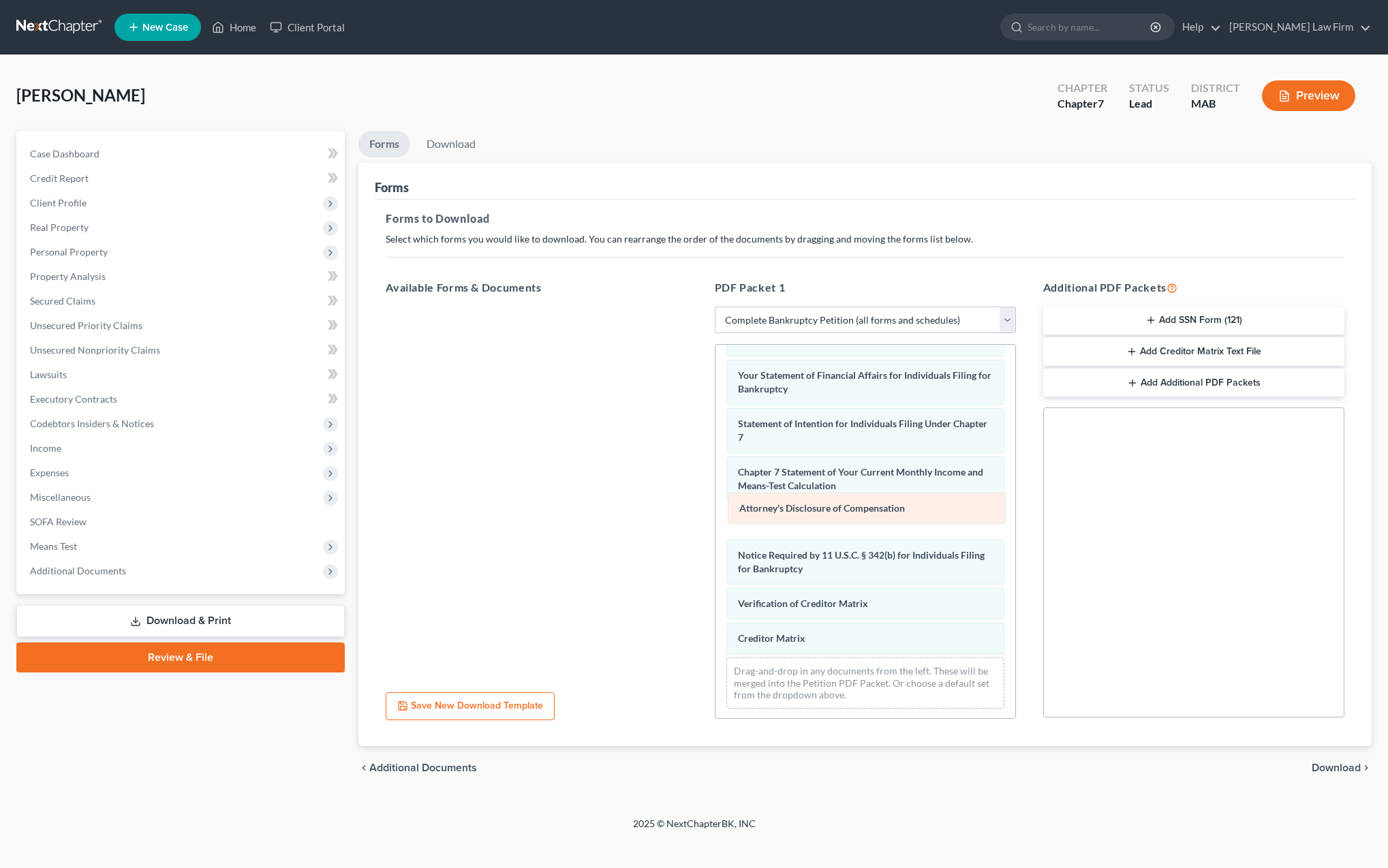
drag, startPoint x: 819, startPoint y: 645, endPoint x: 819, endPoint y: 515, distance: 130.0
click at [819, 515] on div "Attorney's Disclosure of Compensation Voluntary Petition for Individuals Filing…" at bounding box center [865, 336] width 300 height 766
click at [1328, 765] on span "Download" at bounding box center [1336, 768] width 49 height 11
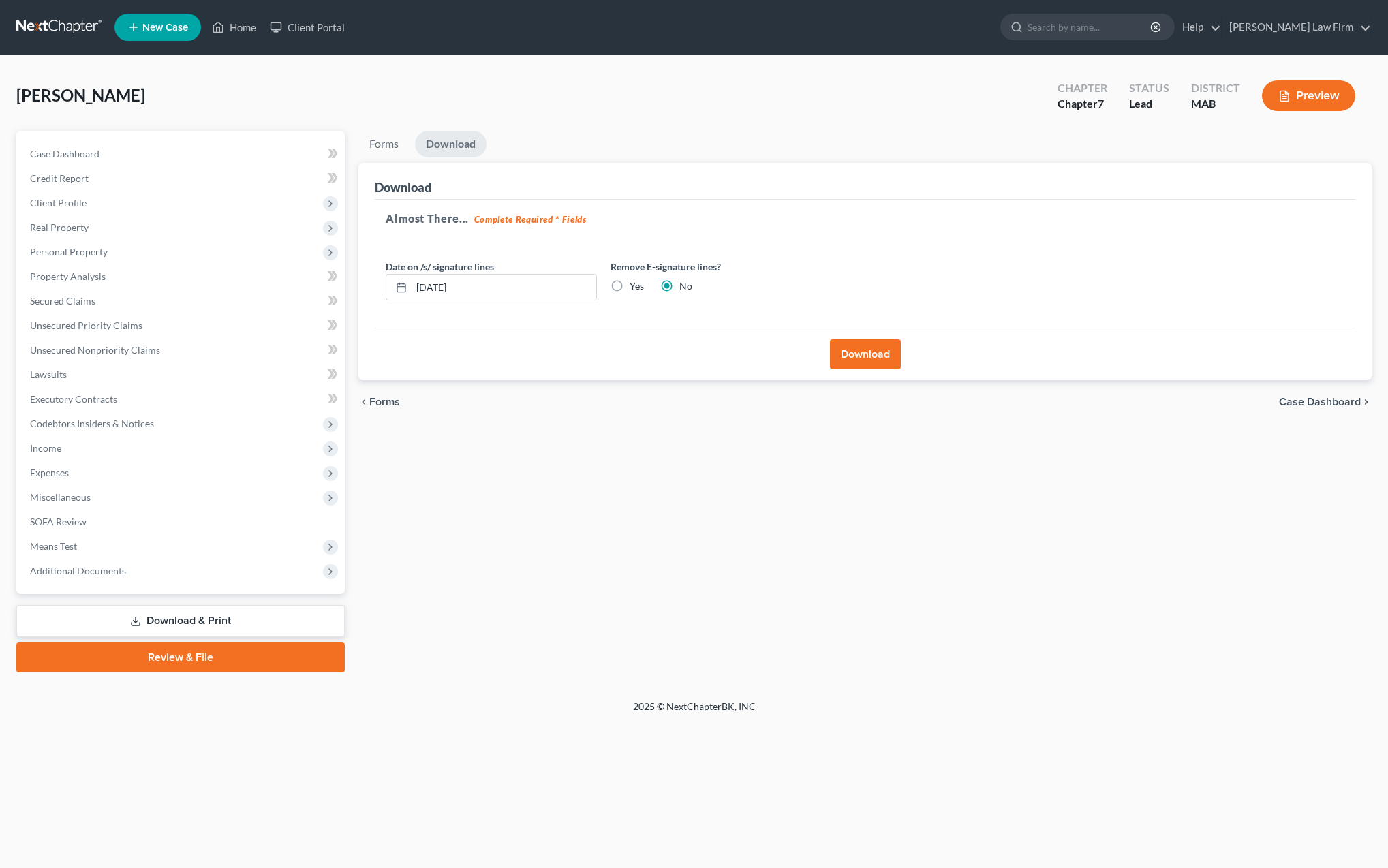
click at [857, 363] on button "Download" at bounding box center [865, 353] width 71 height 30
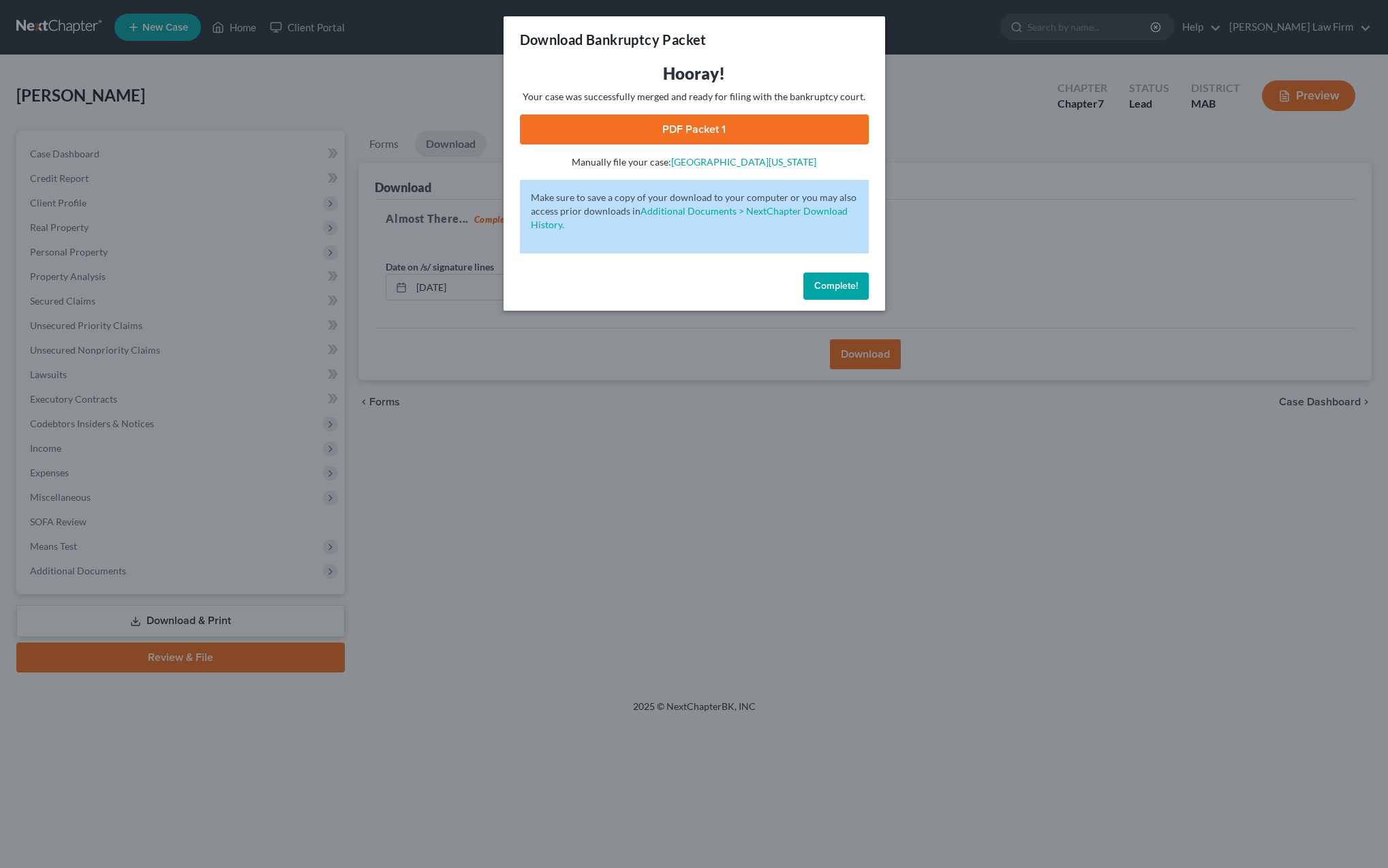
click at [688, 136] on link "PDF Packet 1" at bounding box center [694, 129] width 349 height 30
click at [815, 290] on span "Complete!" at bounding box center [836, 285] width 43 height 11
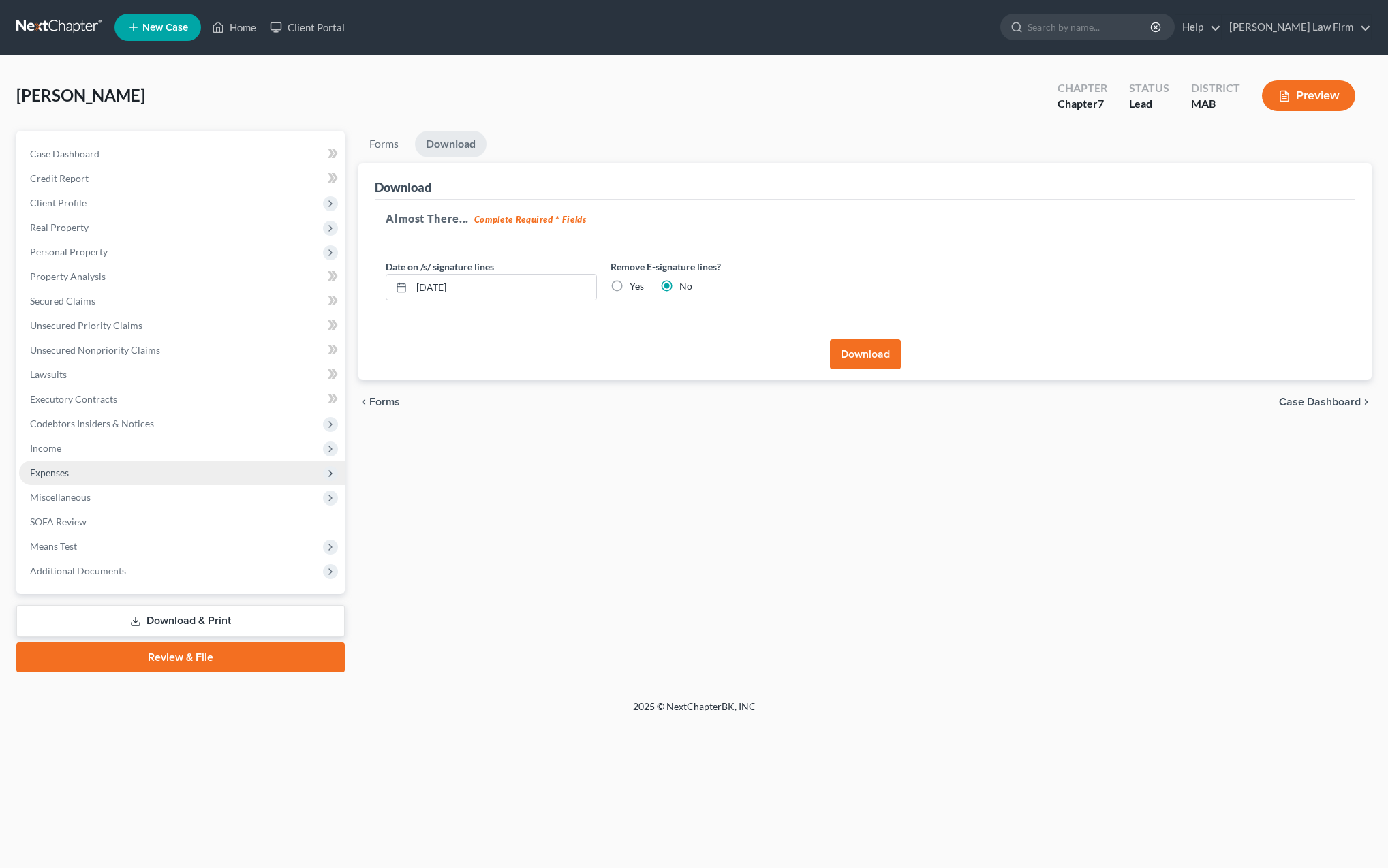
click at [47, 476] on span "Expenses" at bounding box center [49, 472] width 38 height 11
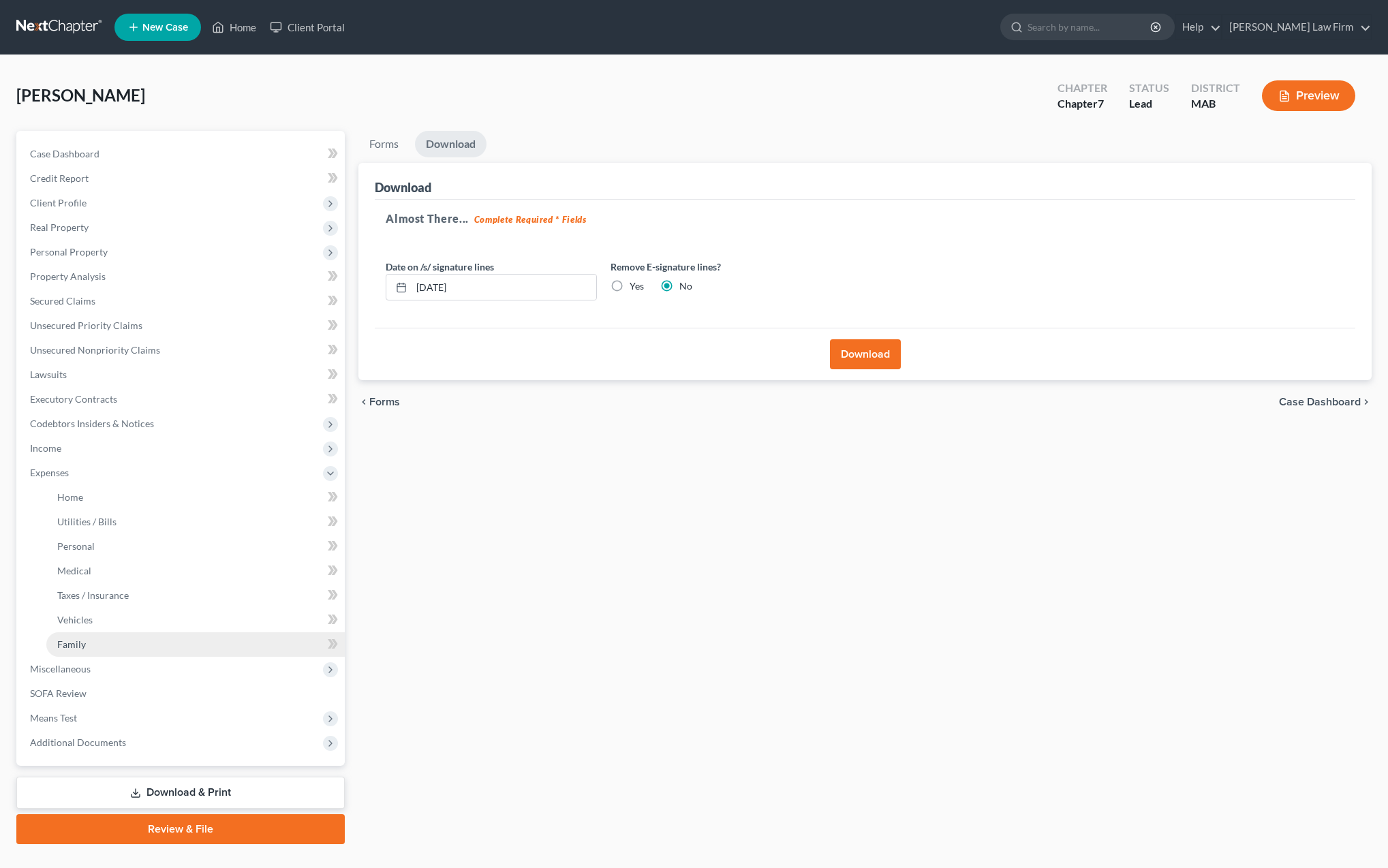
click at [103, 652] on link "Family" at bounding box center [196, 644] width 298 height 25
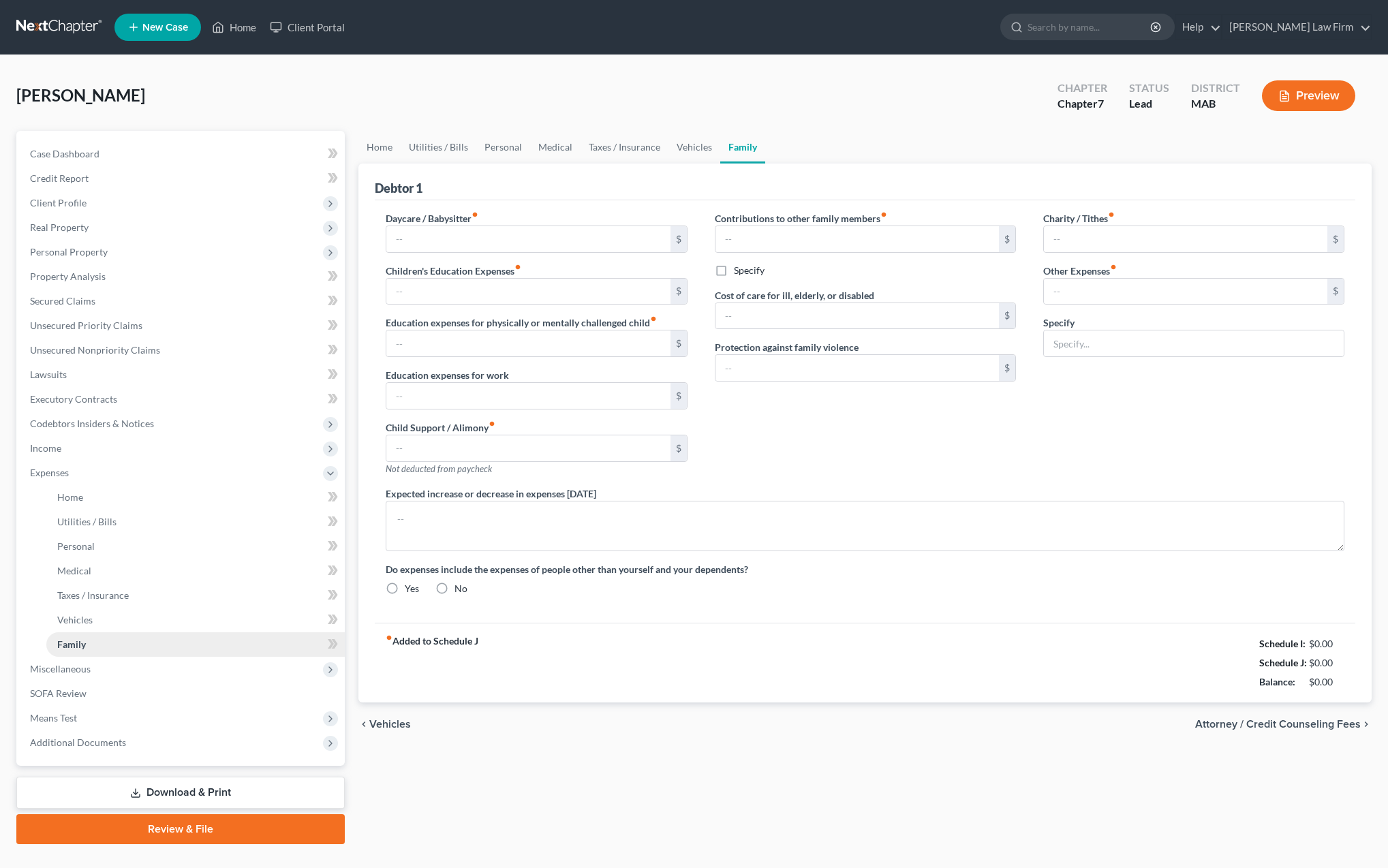
type input "0.00"
type input "500.00"
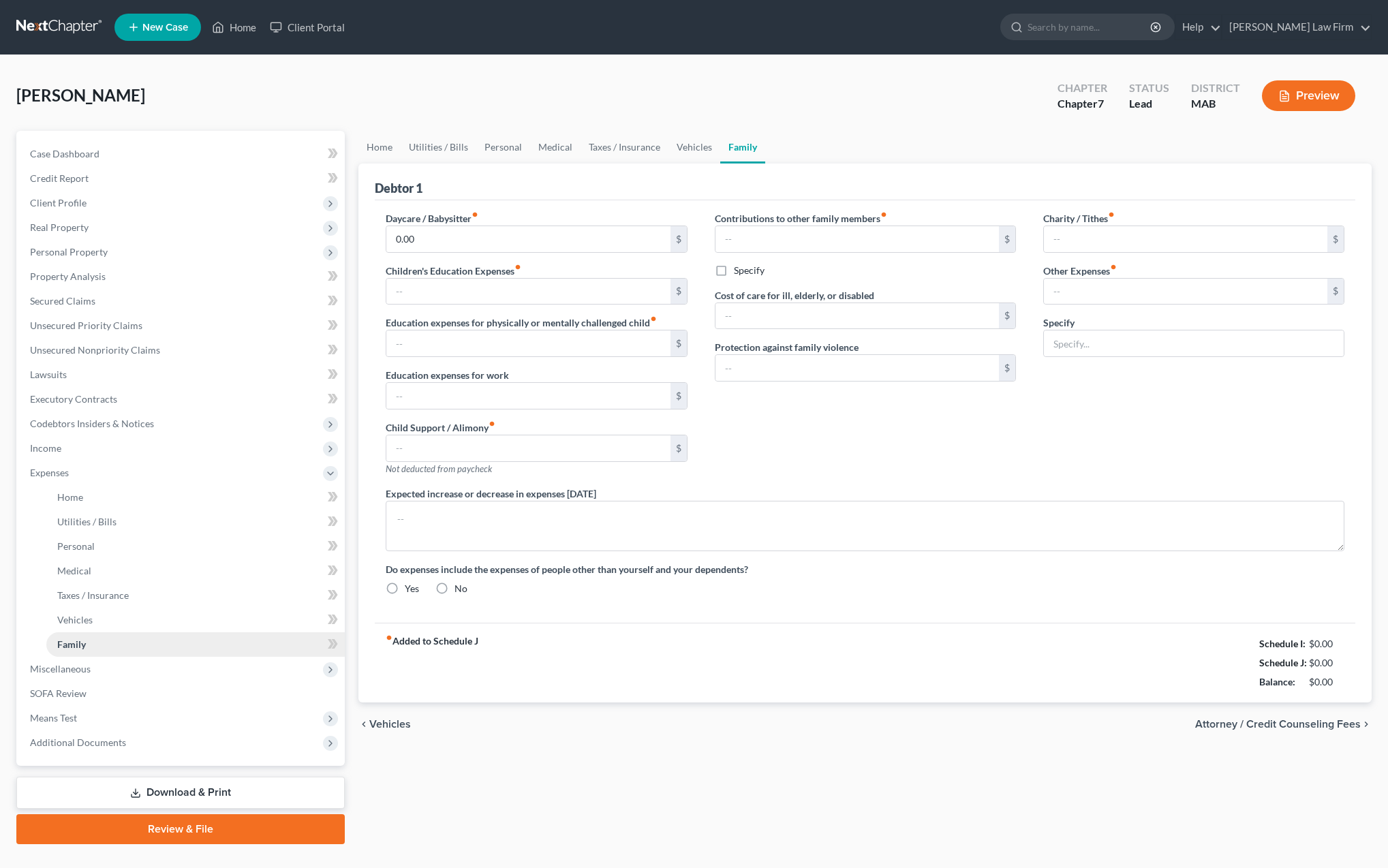
type input "0.00"
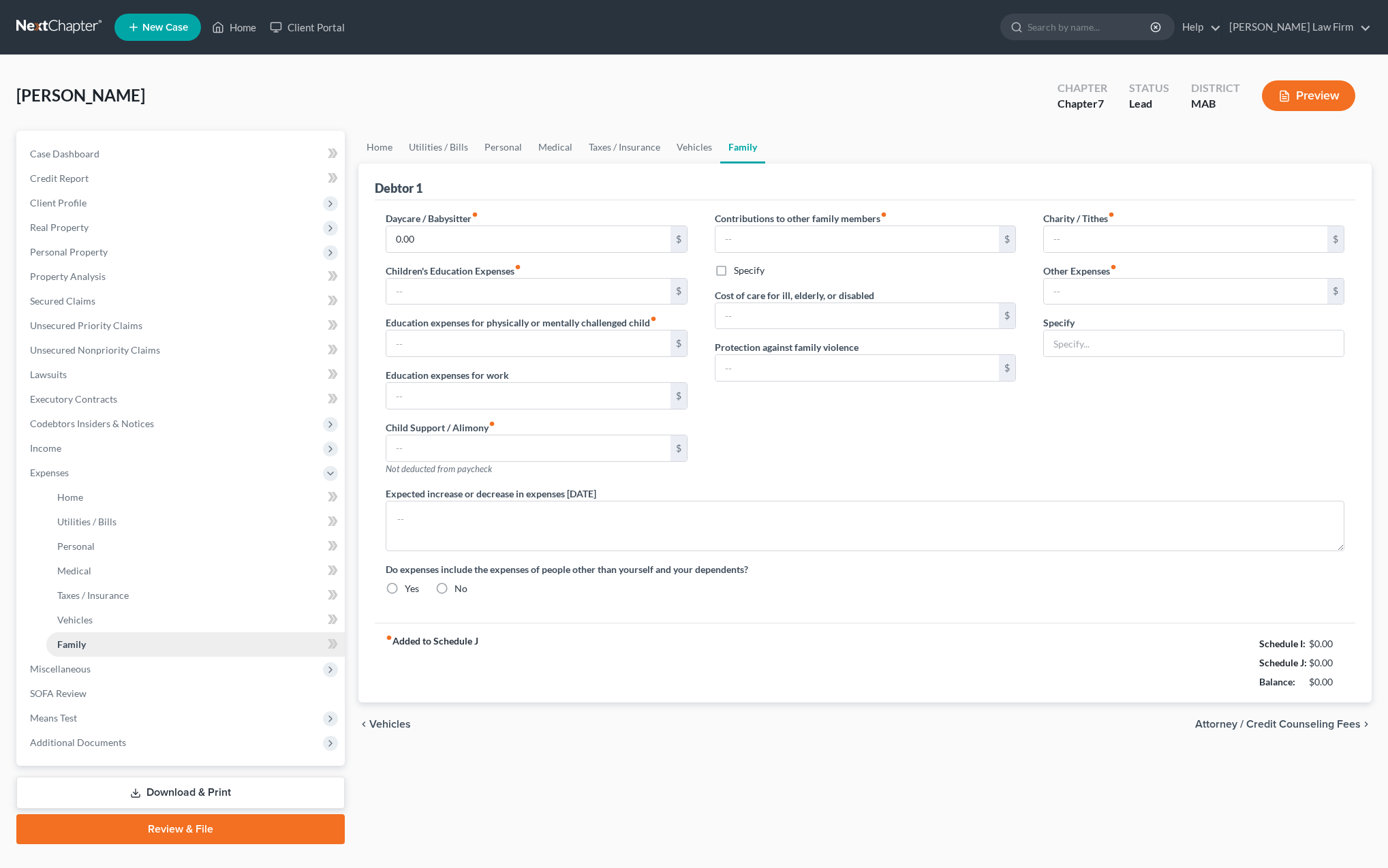
radio input "true"
